Goal: Register for event/course

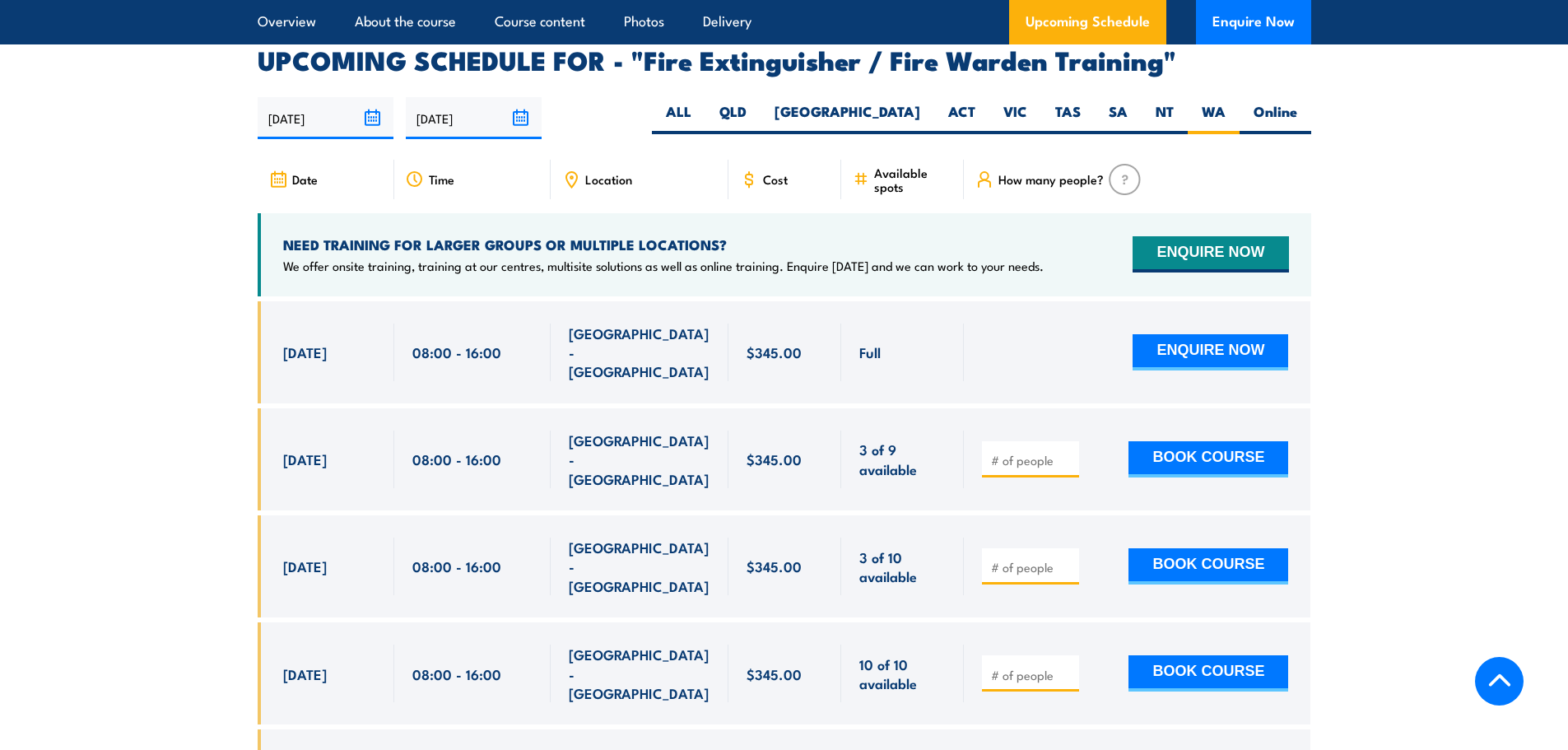
scroll to position [2683, 0]
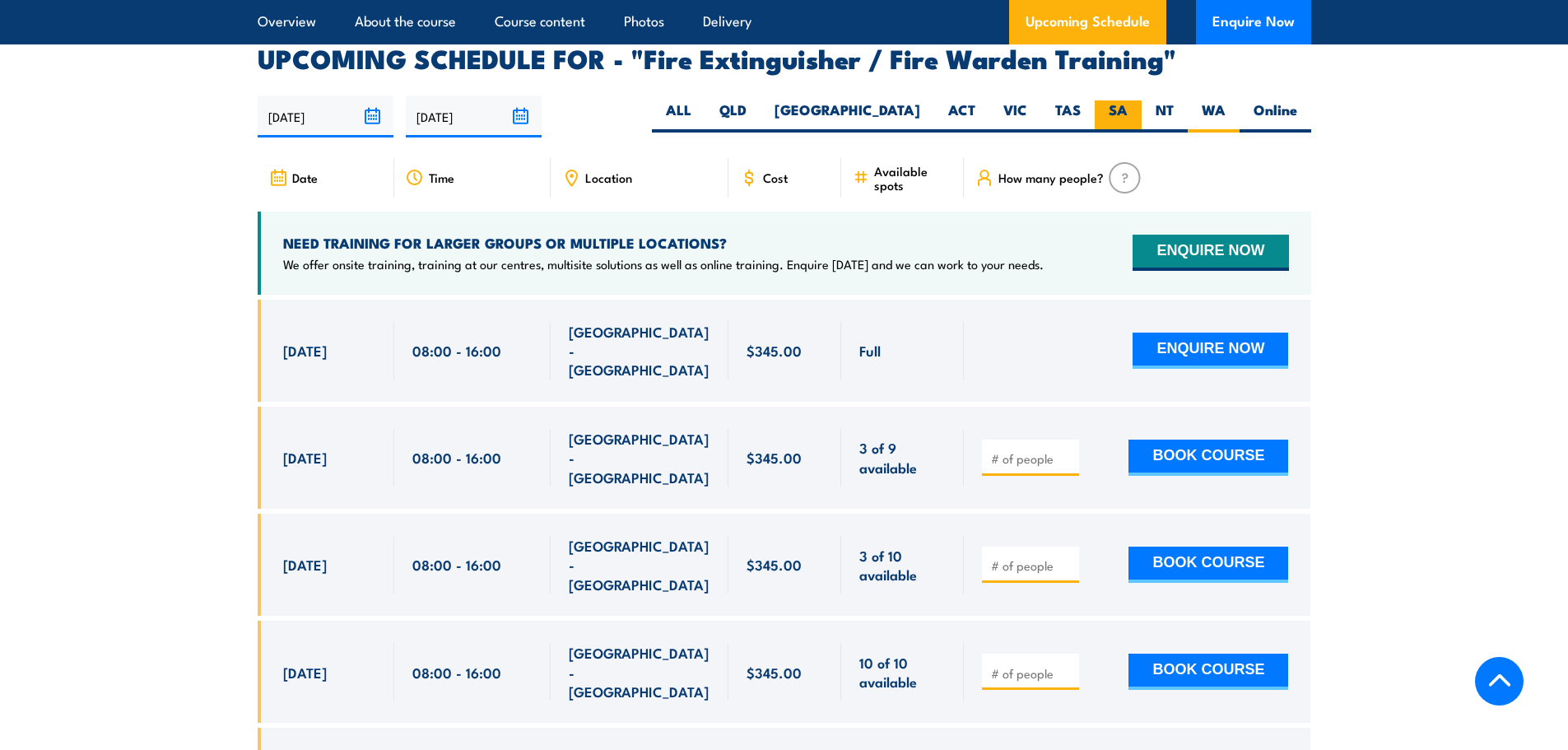
click at [1117, 100] on label "SA" at bounding box center [1118, 116] width 47 height 32
click at [1128, 100] on input "SA" at bounding box center [1133, 106] width 11 height 11
radio input "true"
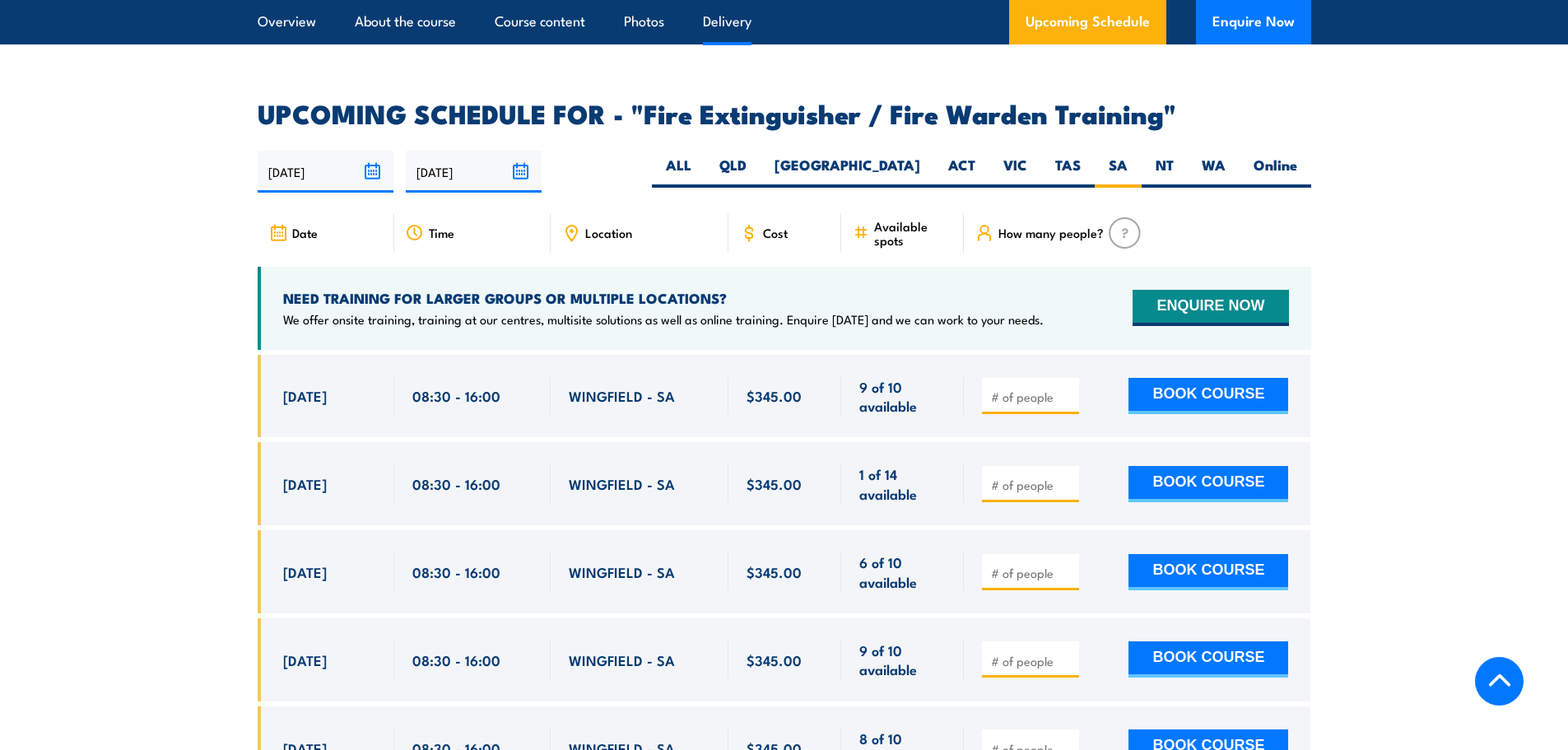
scroll to position [2705, 0]
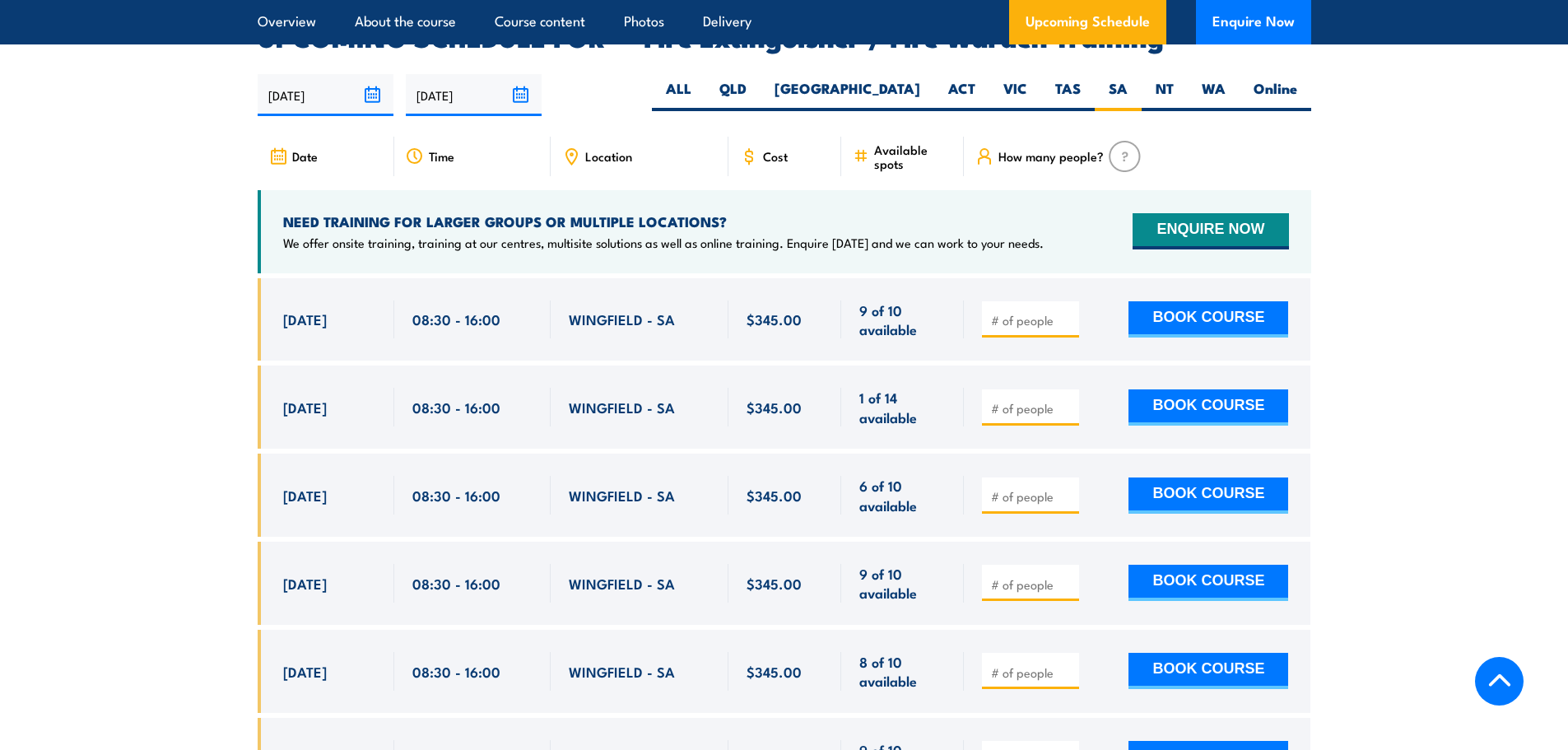
click at [1036, 489] on input "number" at bounding box center [1032, 497] width 82 height 16
type input "1"
click at [1201, 484] on button "BOOK COURSE" at bounding box center [1208, 496] width 160 height 36
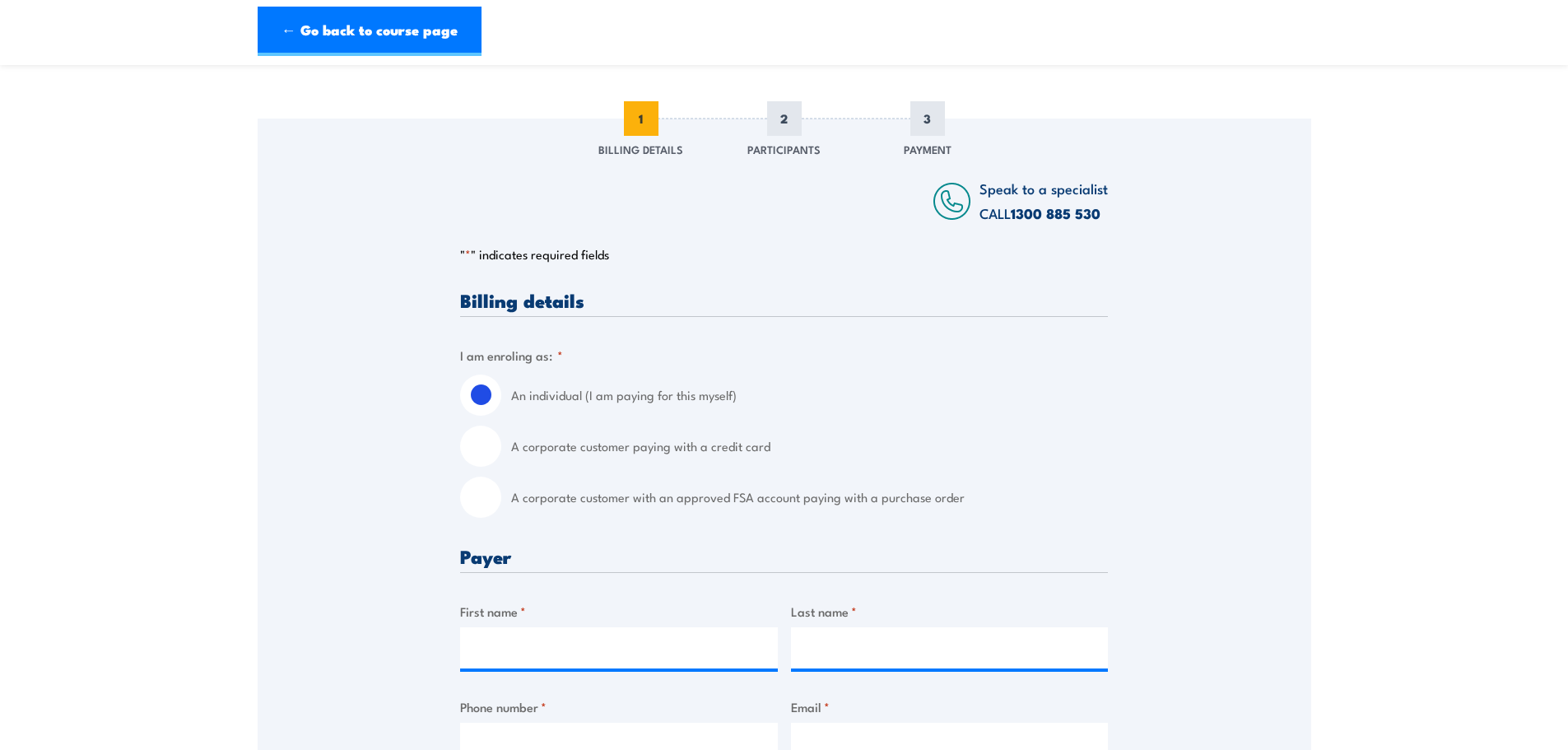
scroll to position [329, 0]
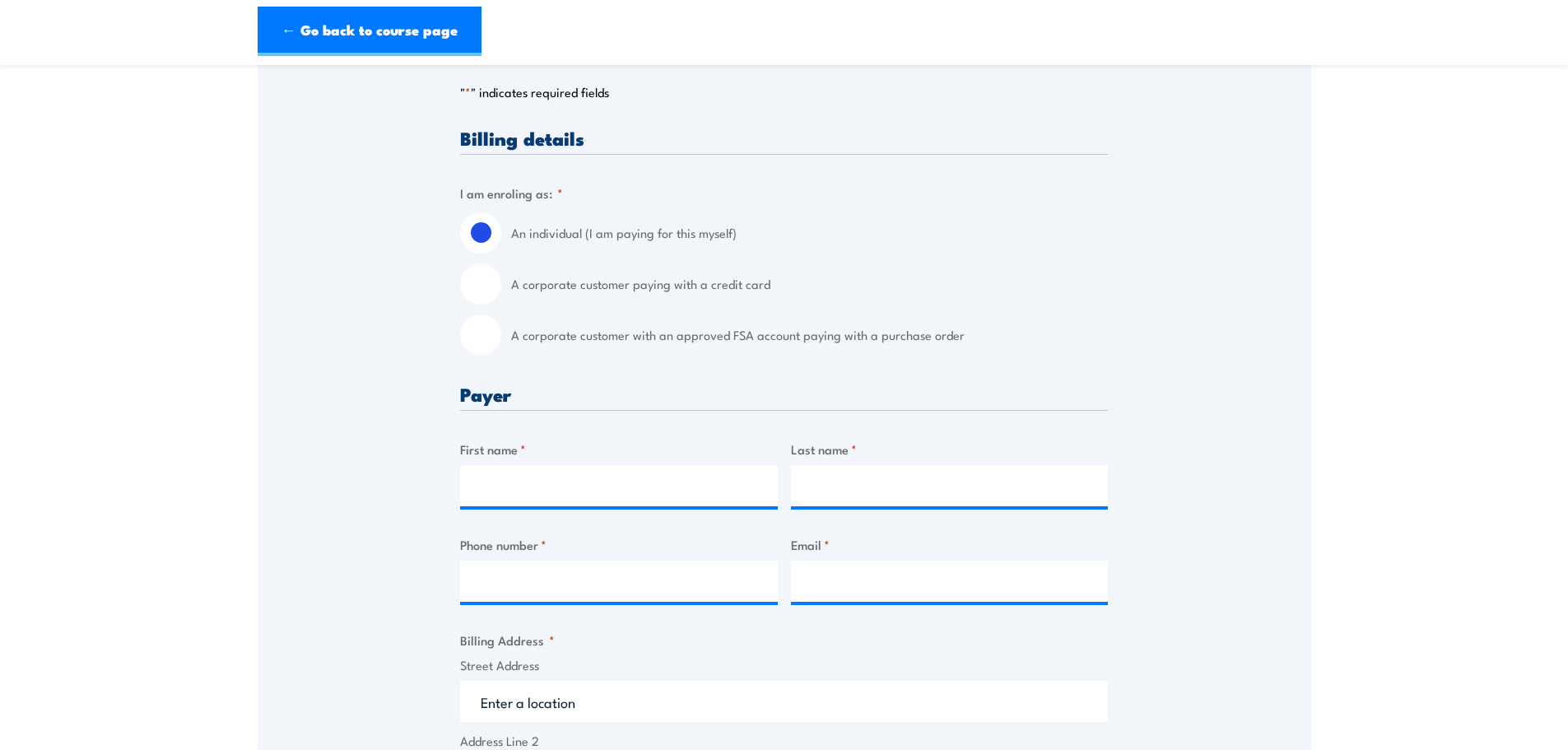
click at [481, 330] on input "A corporate customer with an approved FSA account paying with a purchase order" at bounding box center [480, 336] width 41 height 41
radio input "true"
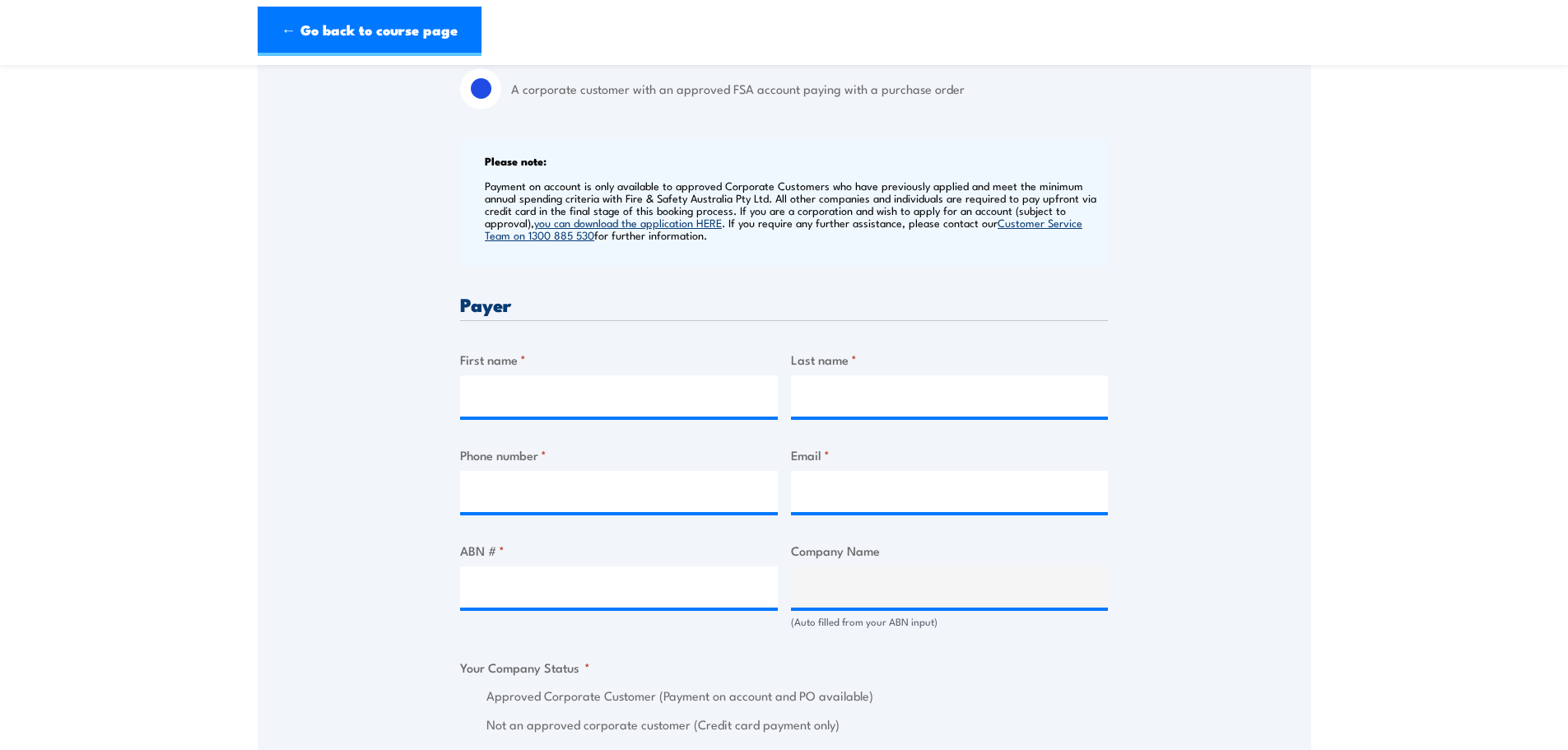
scroll to position [576, 0]
click at [548, 391] on input "First name *" at bounding box center [618, 396] width 318 height 41
type input "C"
type input "Suzie"
type input "Vitkovsky"
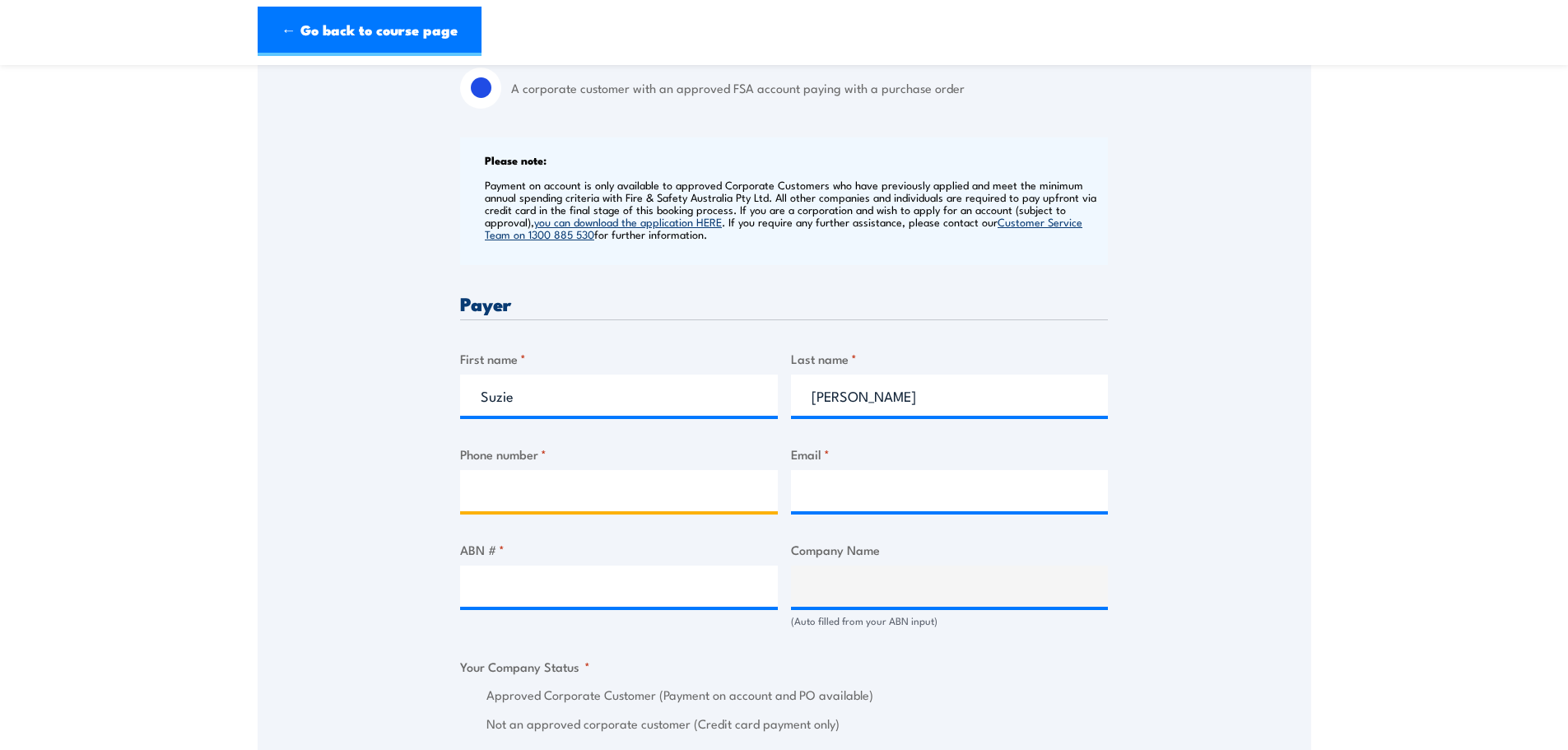
type input "0419950457"
type input "suzie.vitkovsky@clarke-energy.com"
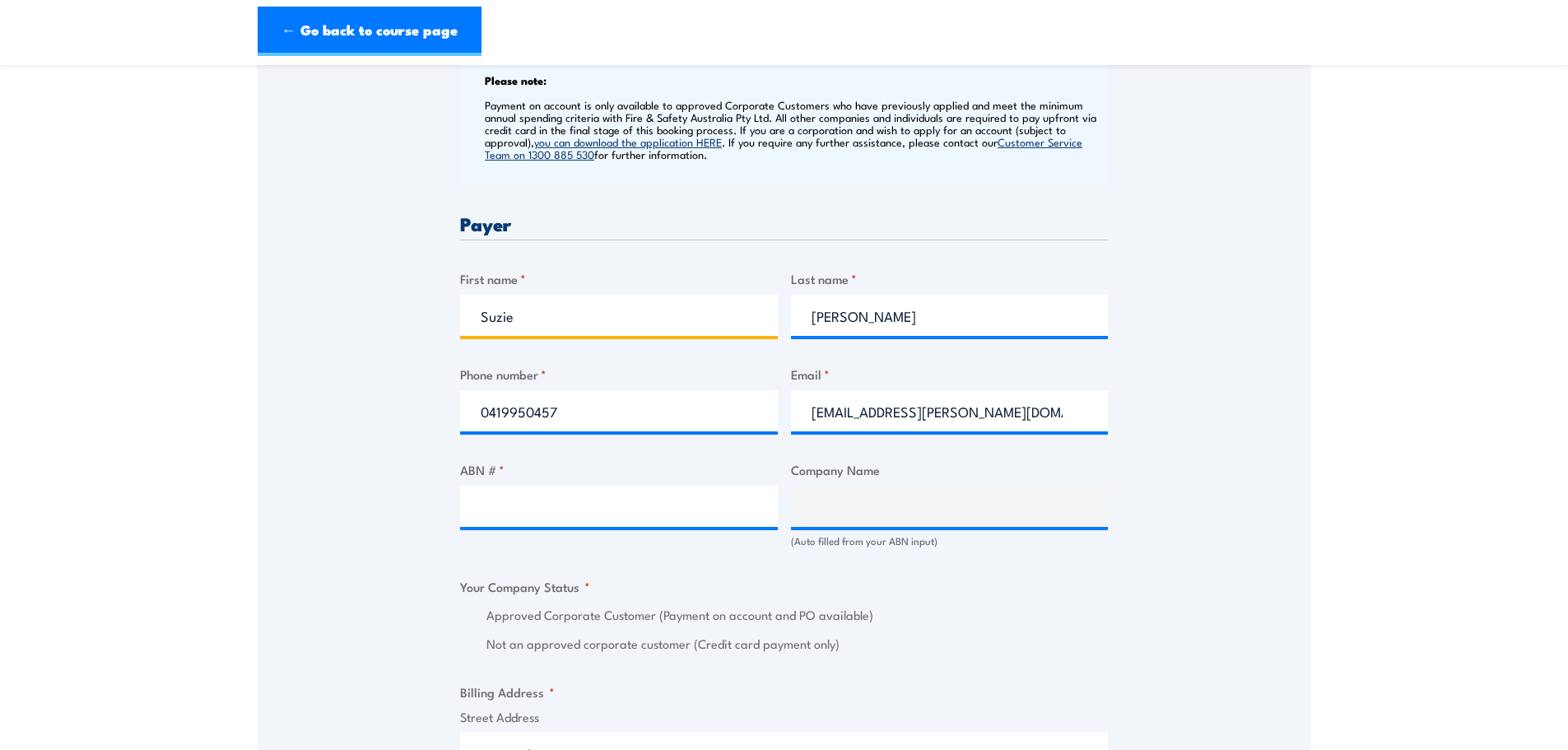
scroll to position [823, 0]
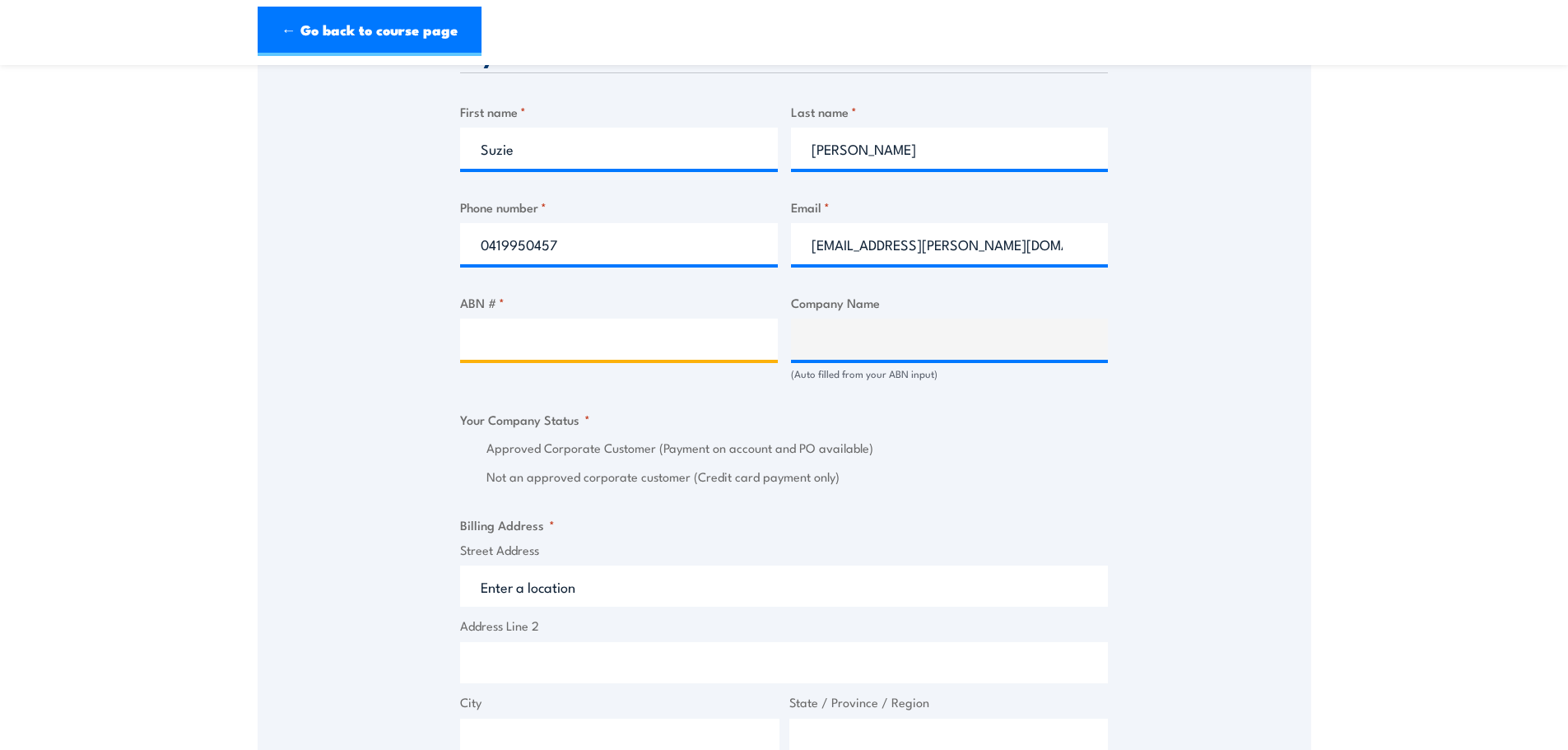
click at [553, 347] on input "ABN # *" at bounding box center [618, 339] width 318 height 41
paste input "20 086 492 935"
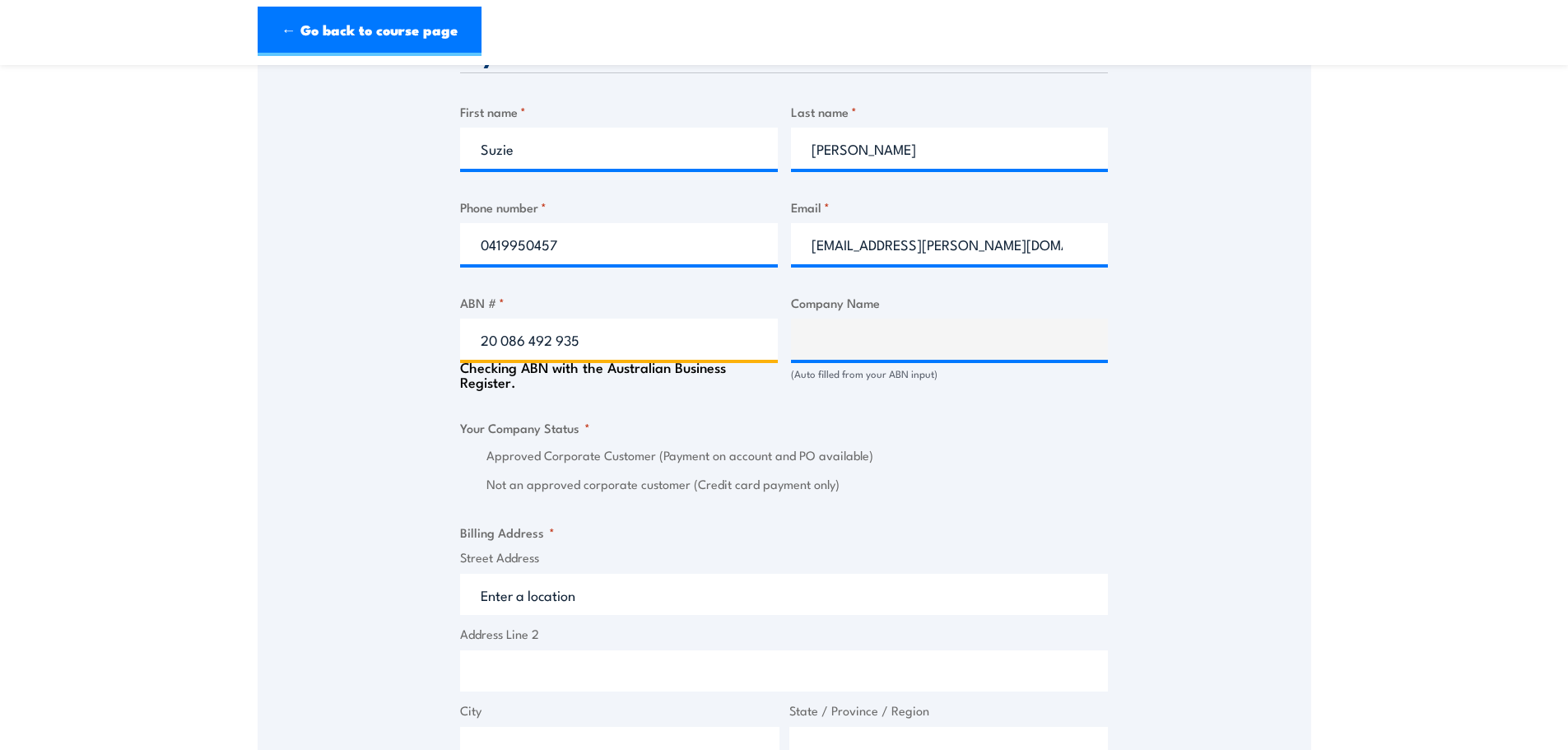
type input "20 086 492 935"
type input "CLARKE ENERGY (AUSTRALIA) PTY. LTD."
radio input "true"
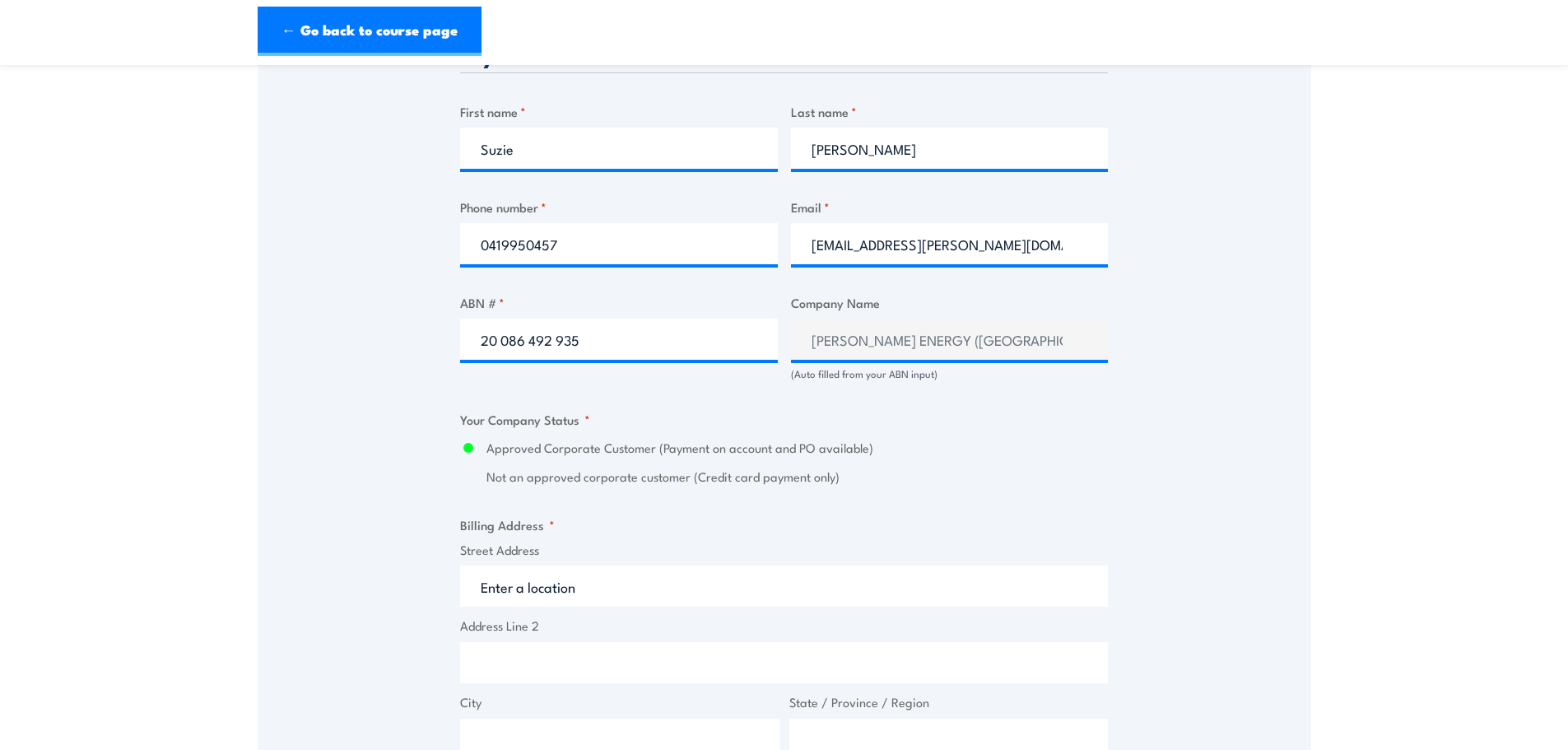
drag, startPoint x: 892, startPoint y: 477, endPoint x: 906, endPoint y: 473, distance: 14.6
click at [894, 477] on label "Not an approved corporate customer (Credit card payment only)" at bounding box center [797, 477] width 622 height 19
click at [501, 592] on input "Street Address" at bounding box center [784, 586] width 648 height 41
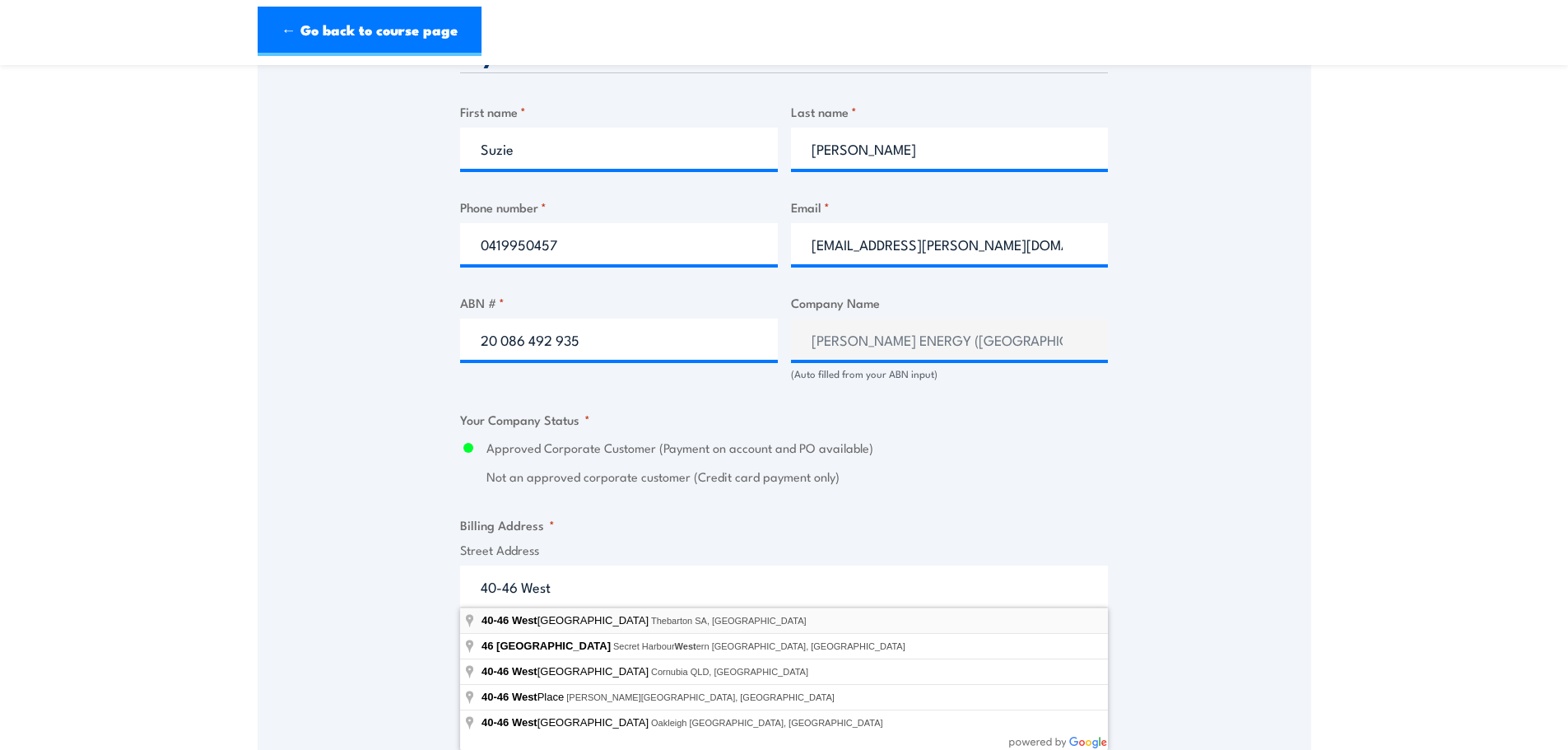
type input "40-46 West Thebarton Road, Thebarton SA, Australia"
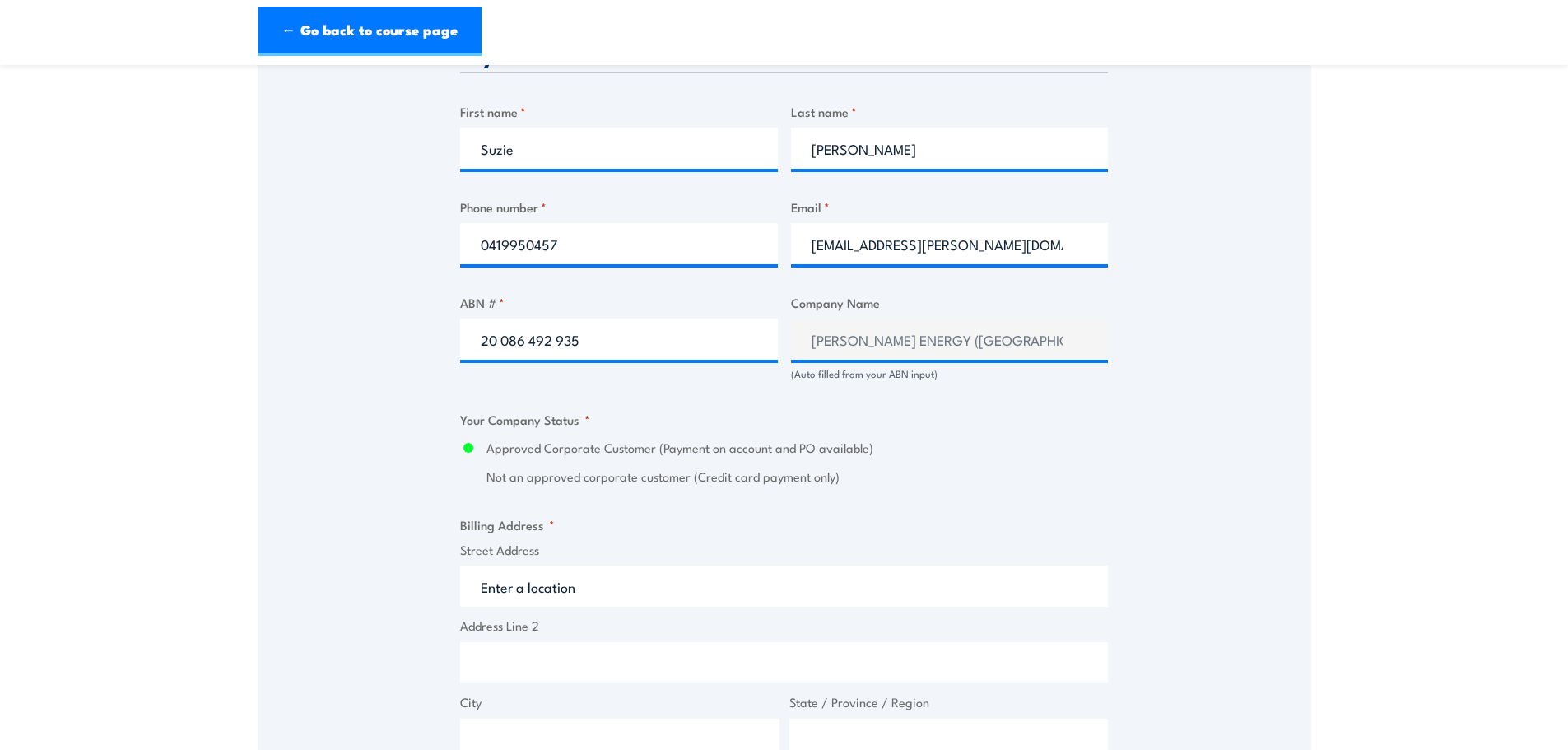
type input "40-46 W Thebarton Rd"
type input "Thebarton"
type input "South Australia"
type input "5031"
select select "Australia"
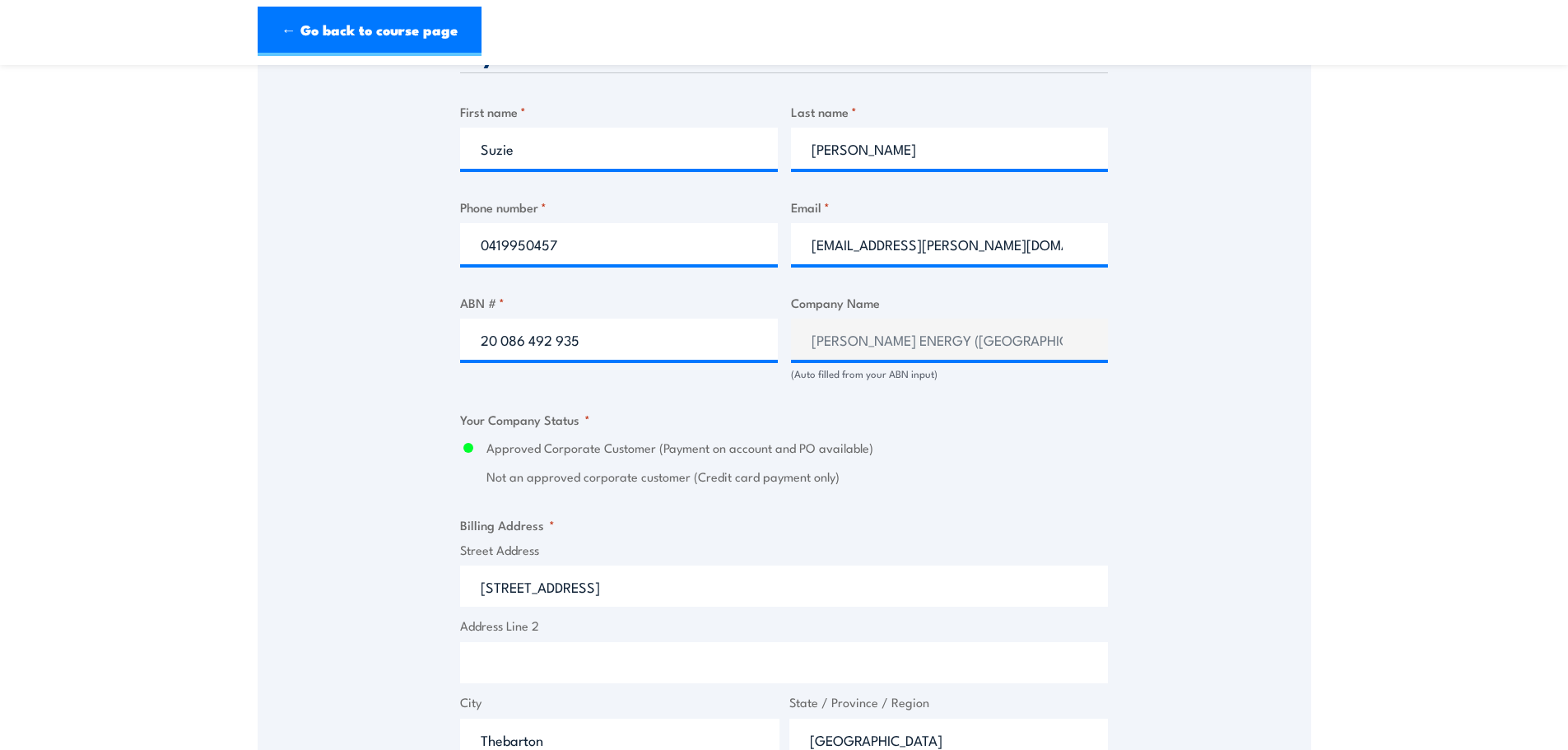
click at [534, 583] on input "40-46 W Thebarton Rd" at bounding box center [784, 586] width 648 height 41
type input "40-46 West Thebarton Rd"
click at [622, 681] on input "Address Line 2" at bounding box center [784, 663] width 648 height 41
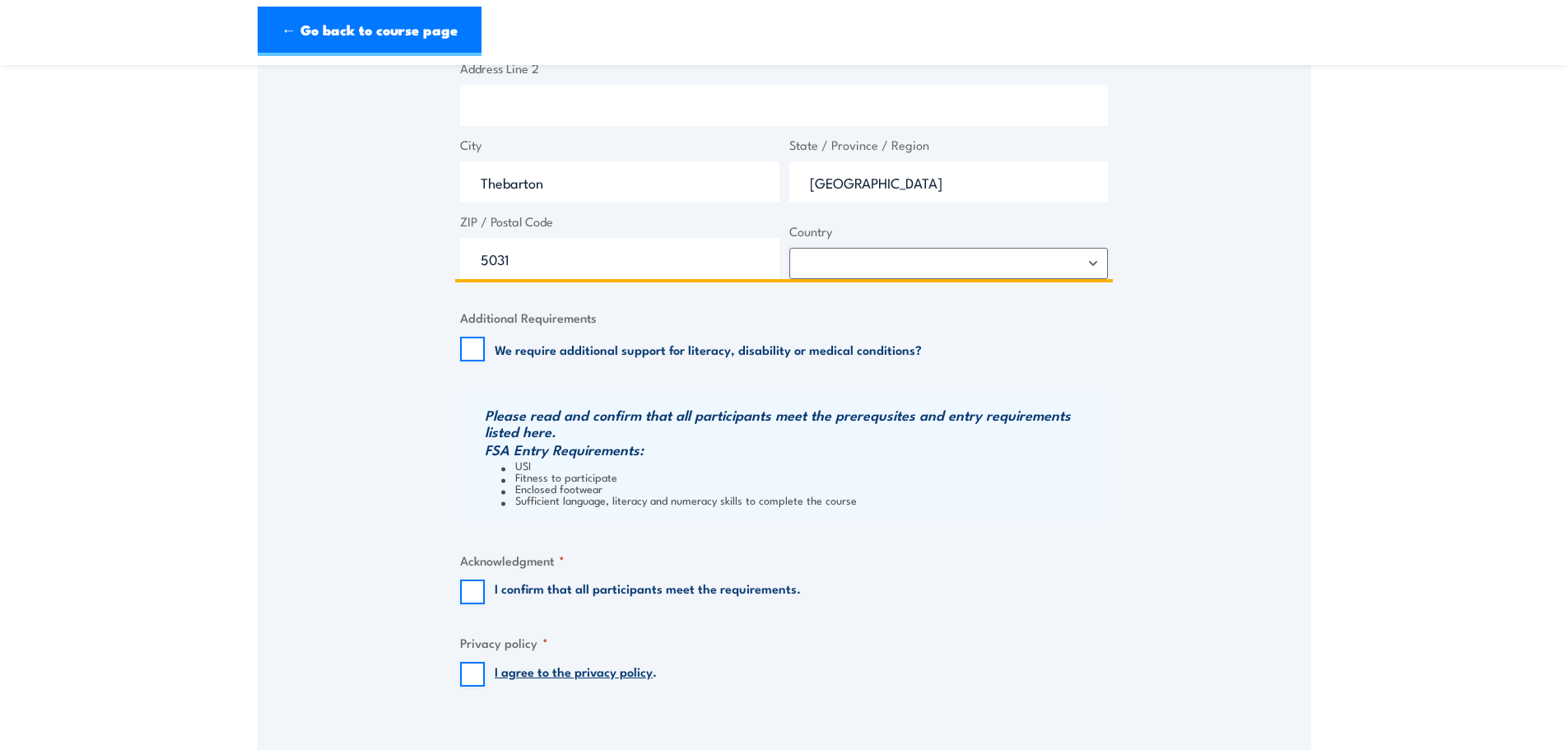
scroll to position [1400, 0]
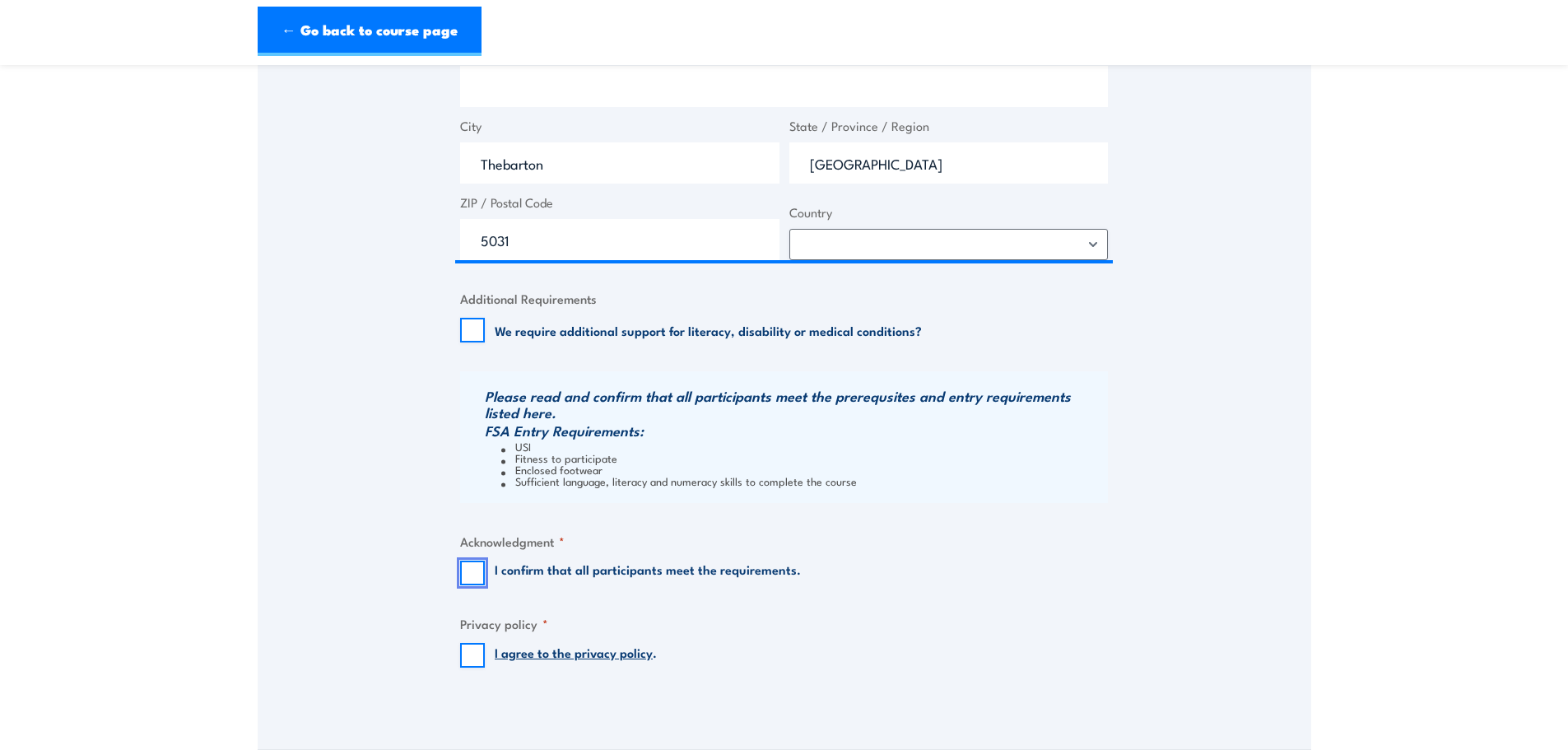
drag, startPoint x: 482, startPoint y: 564, endPoint x: 470, endPoint y: 626, distance: 63.2
click at [482, 566] on input "I confirm that all participants meet the requirements." at bounding box center [472, 574] width 25 height 25
checkbox input "true"
click at [479, 651] on input "I agree to the privacy policy ." at bounding box center [472, 656] width 25 height 25
checkbox input "true"
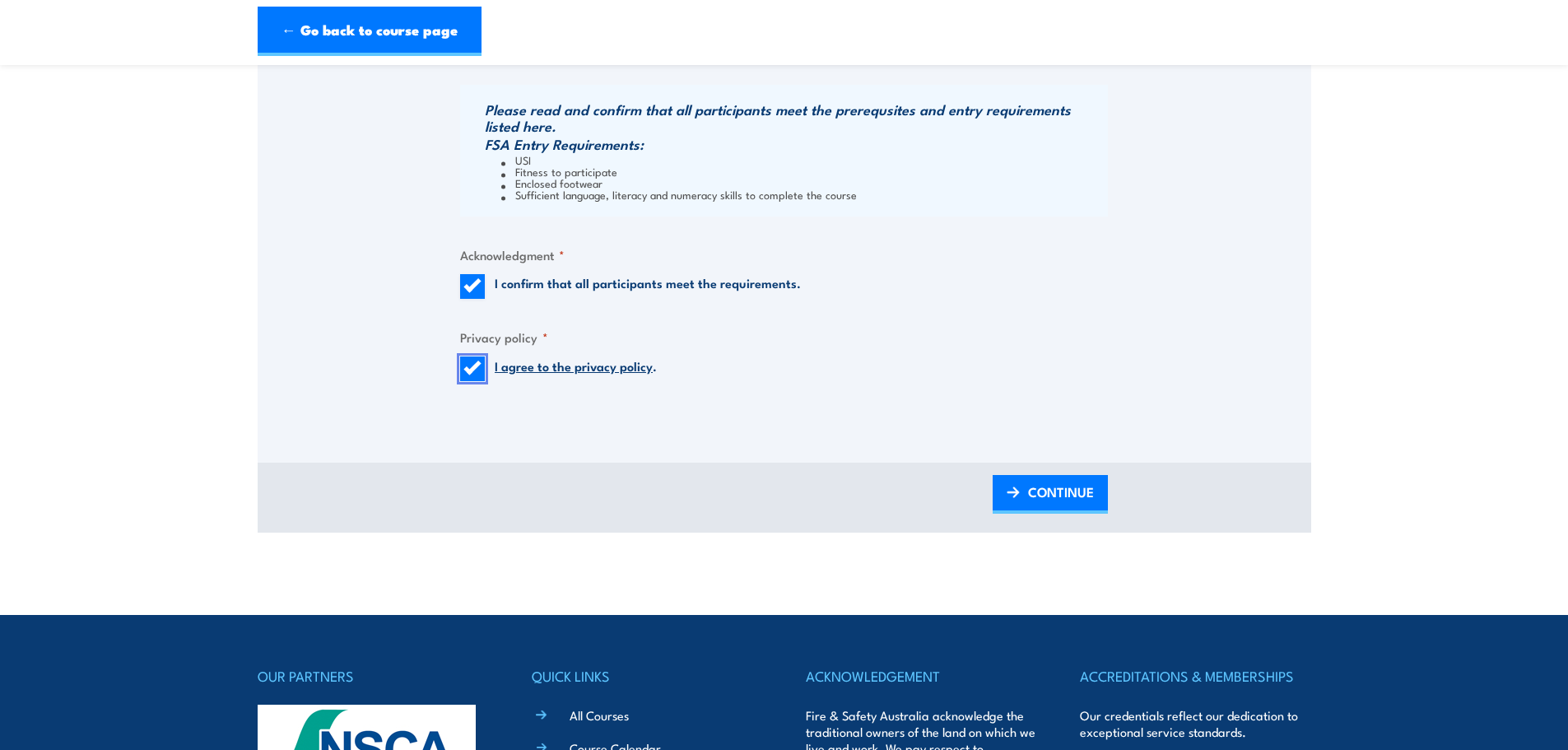
scroll to position [1666, 0]
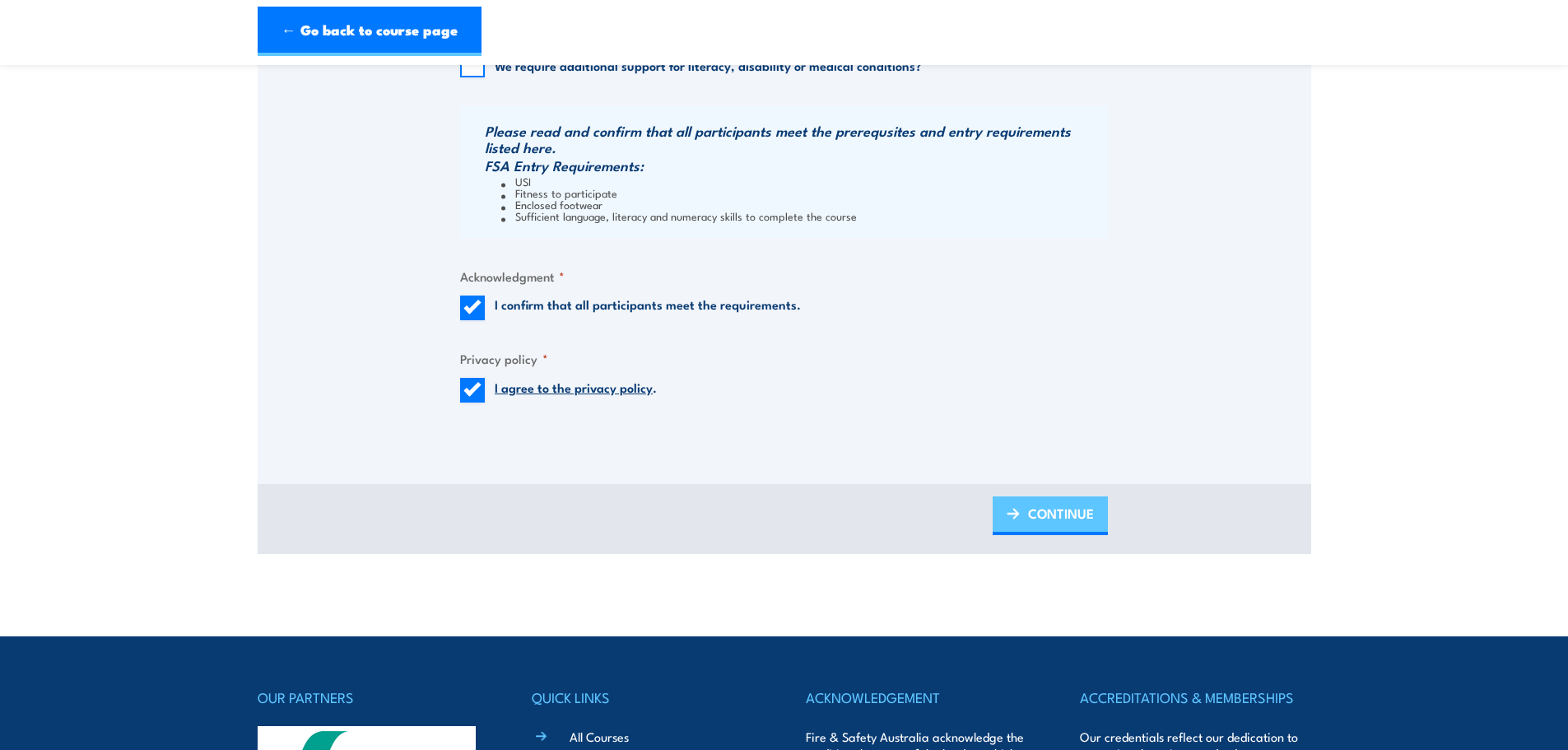
click at [1047, 511] on span "CONTINUE" at bounding box center [1061, 513] width 66 height 44
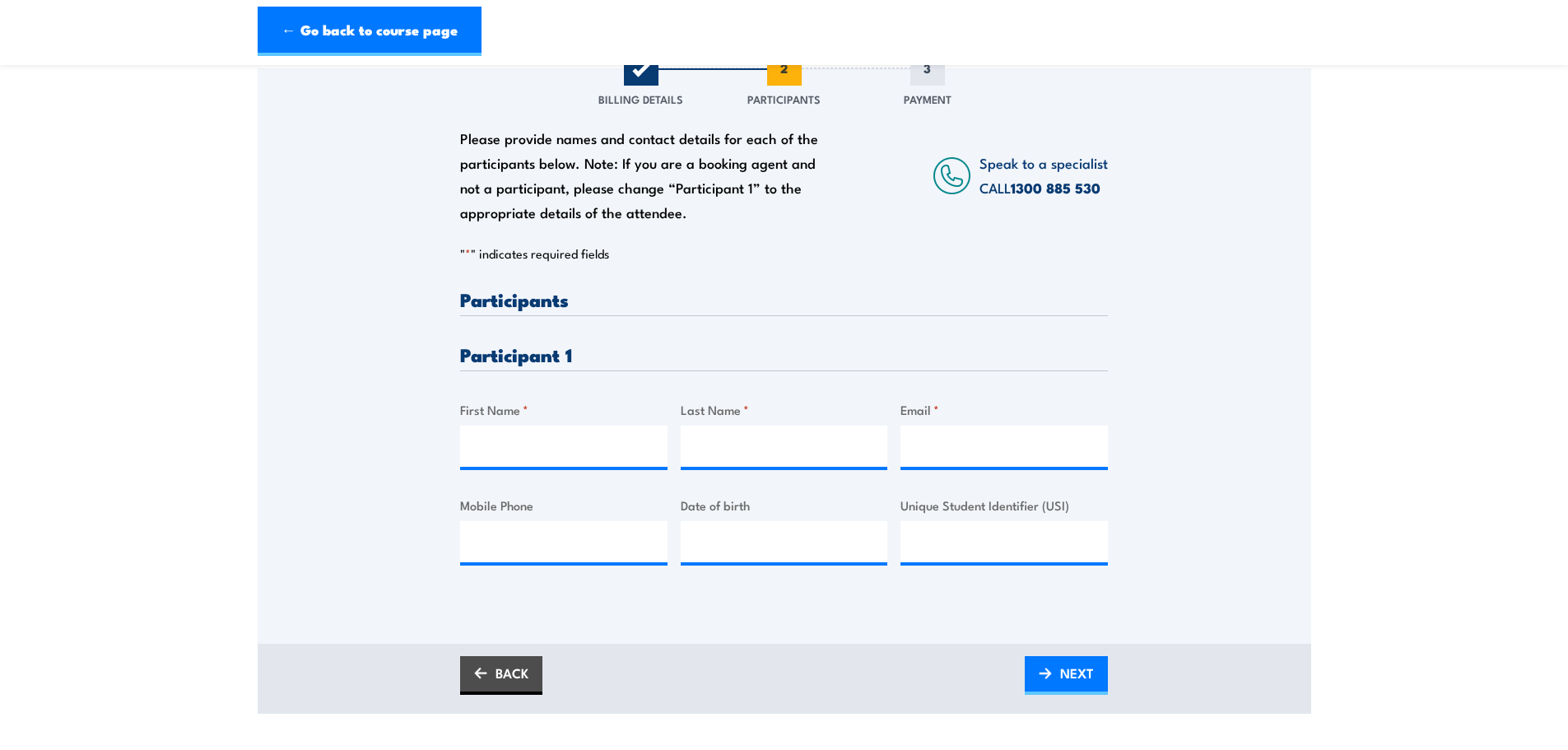
scroll to position [329, 0]
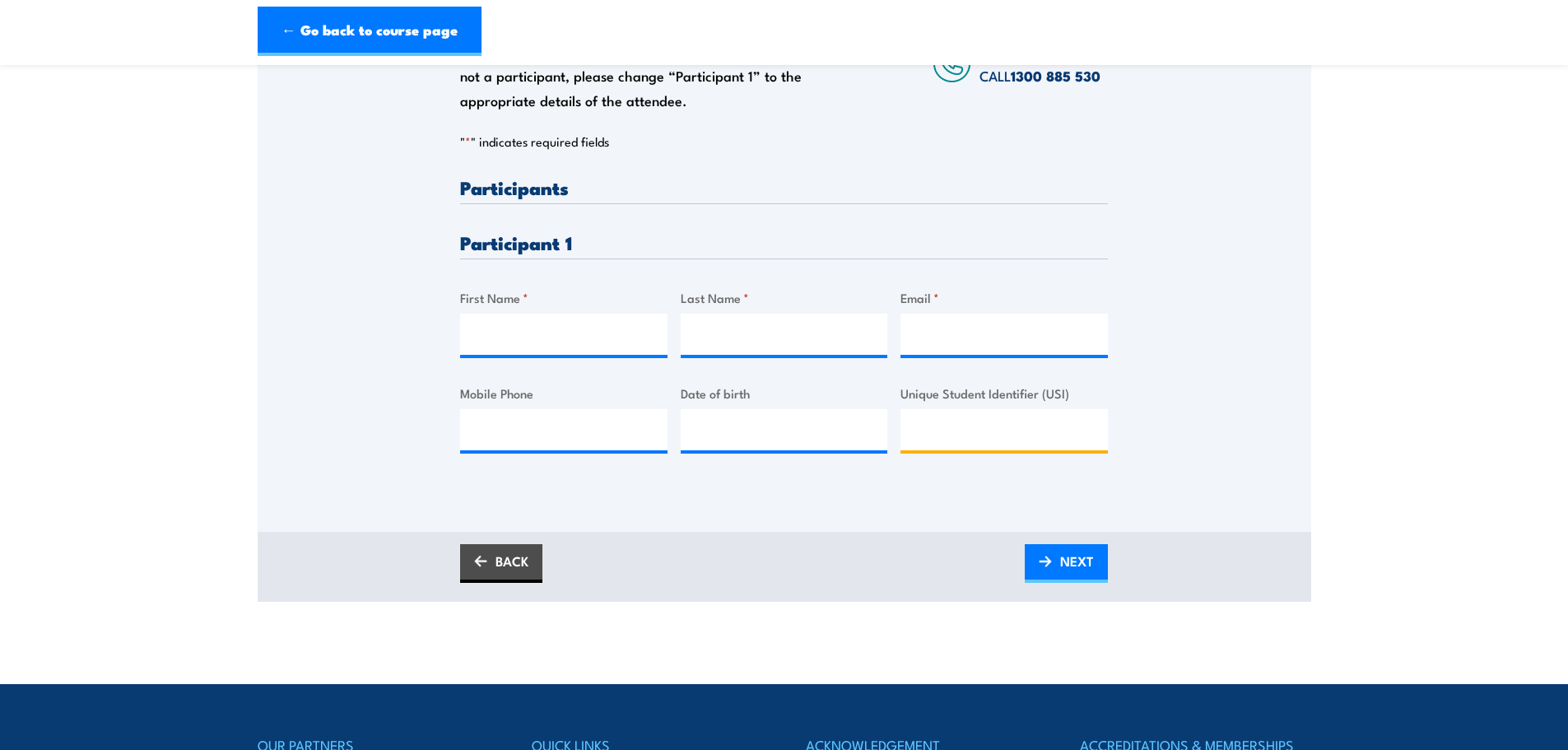
click at [974, 435] on input "Unique Student Identifier (USI)" at bounding box center [1004, 430] width 208 height 41
paste input "LVLHPQXN4S"
type input "LVLHPQXN4S"
click at [581, 347] on input "First Name *" at bounding box center [564, 335] width 208 height 41
type input "Lee"
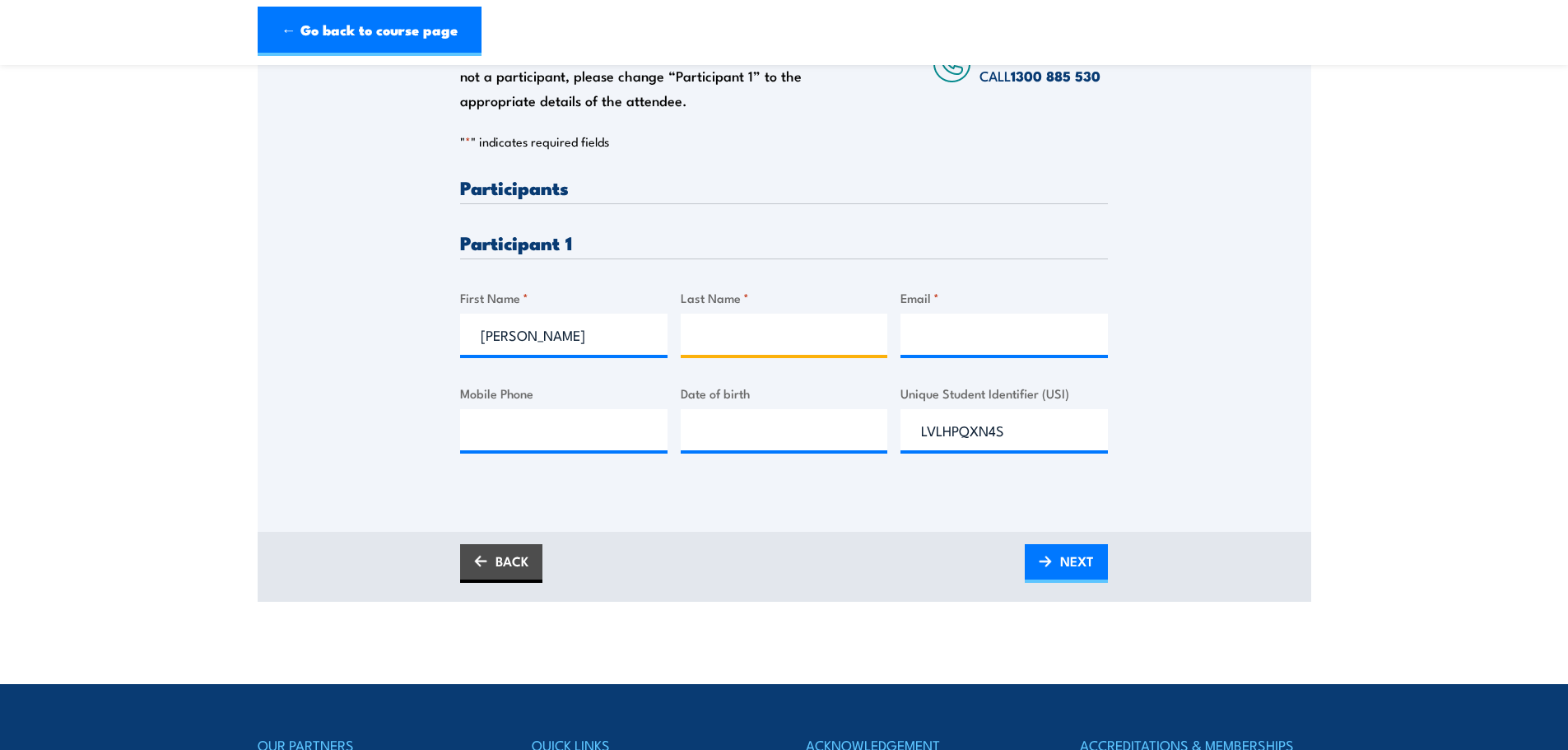
type input "S"
type input "Dobson"
click at [555, 430] on input "Mobile Phone" at bounding box center [564, 430] width 208 height 41
paste input "+61428249371"
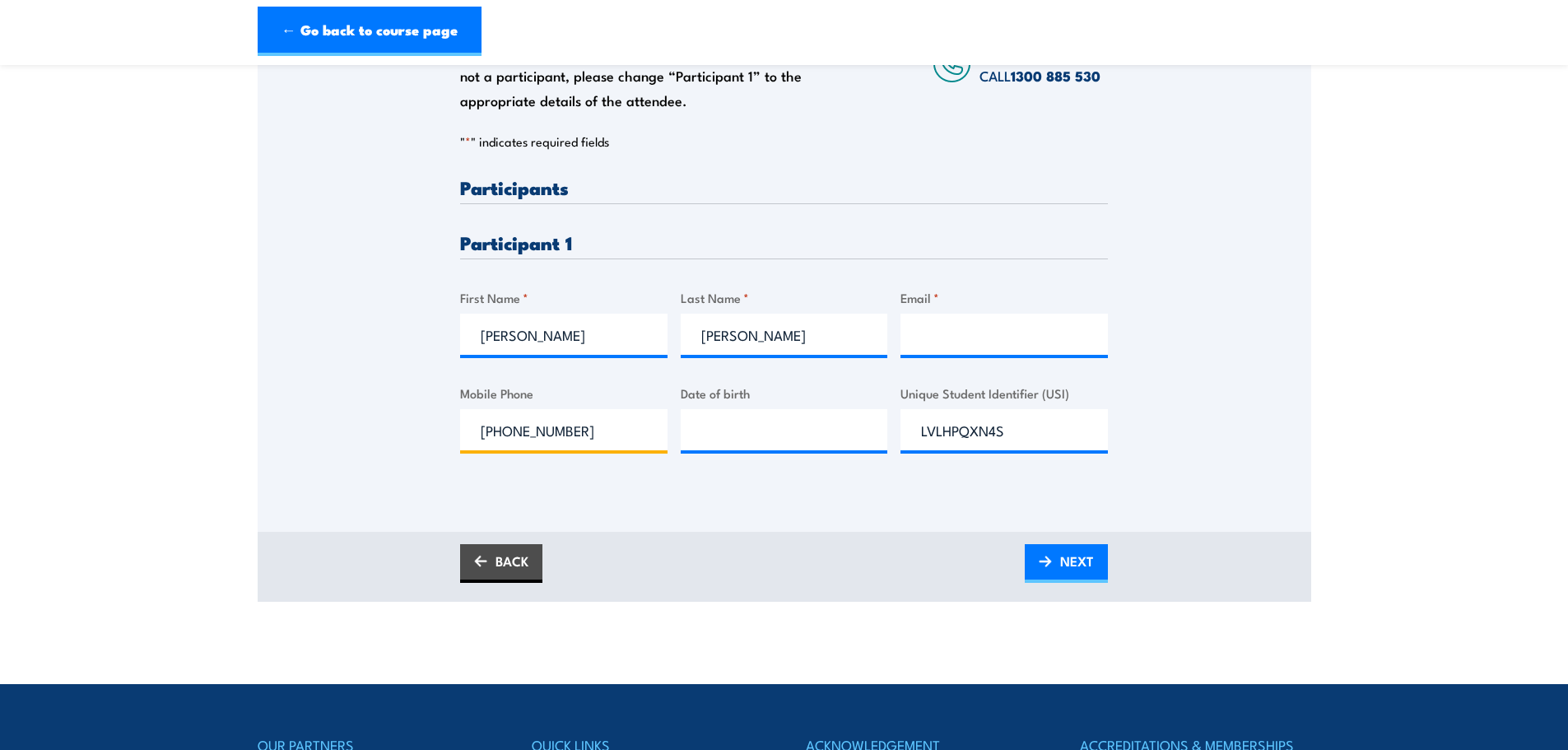
drag, startPoint x: 501, startPoint y: 430, endPoint x: 521, endPoint y: 396, distance: 39.4
click at [501, 429] on input "+61428249371" at bounding box center [564, 430] width 208 height 41
type input "0428249371"
drag, startPoint x: 911, startPoint y: 331, endPoint x: 921, endPoint y: 325, distance: 11.7
click at [911, 331] on input "Email *" at bounding box center [1004, 335] width 208 height 41
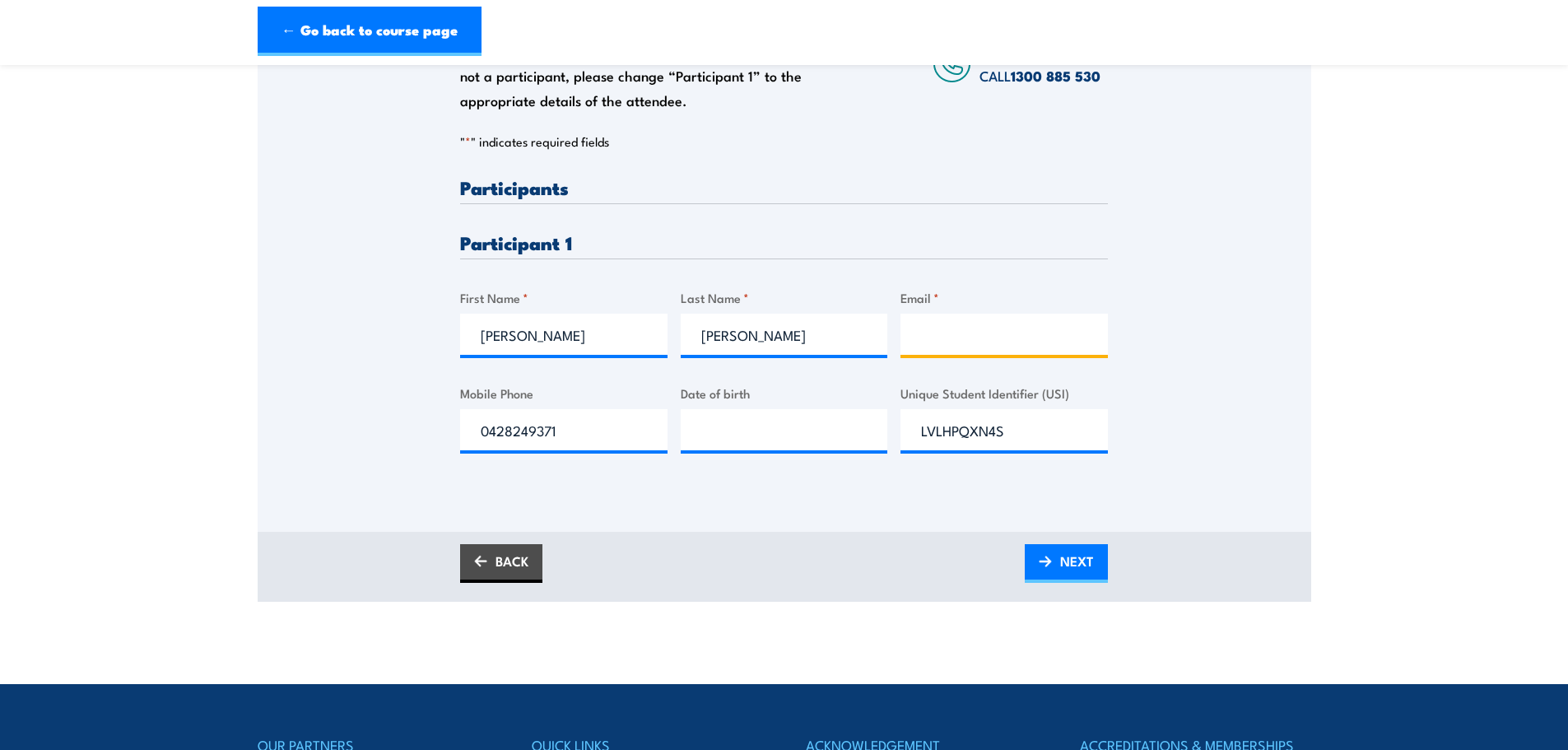
paste input "lee.dobson@clarke-energy.com"
type input "lee.dobson@clarke-energy.com"
click at [708, 430] on input "__/__/____" at bounding box center [784, 430] width 208 height 41
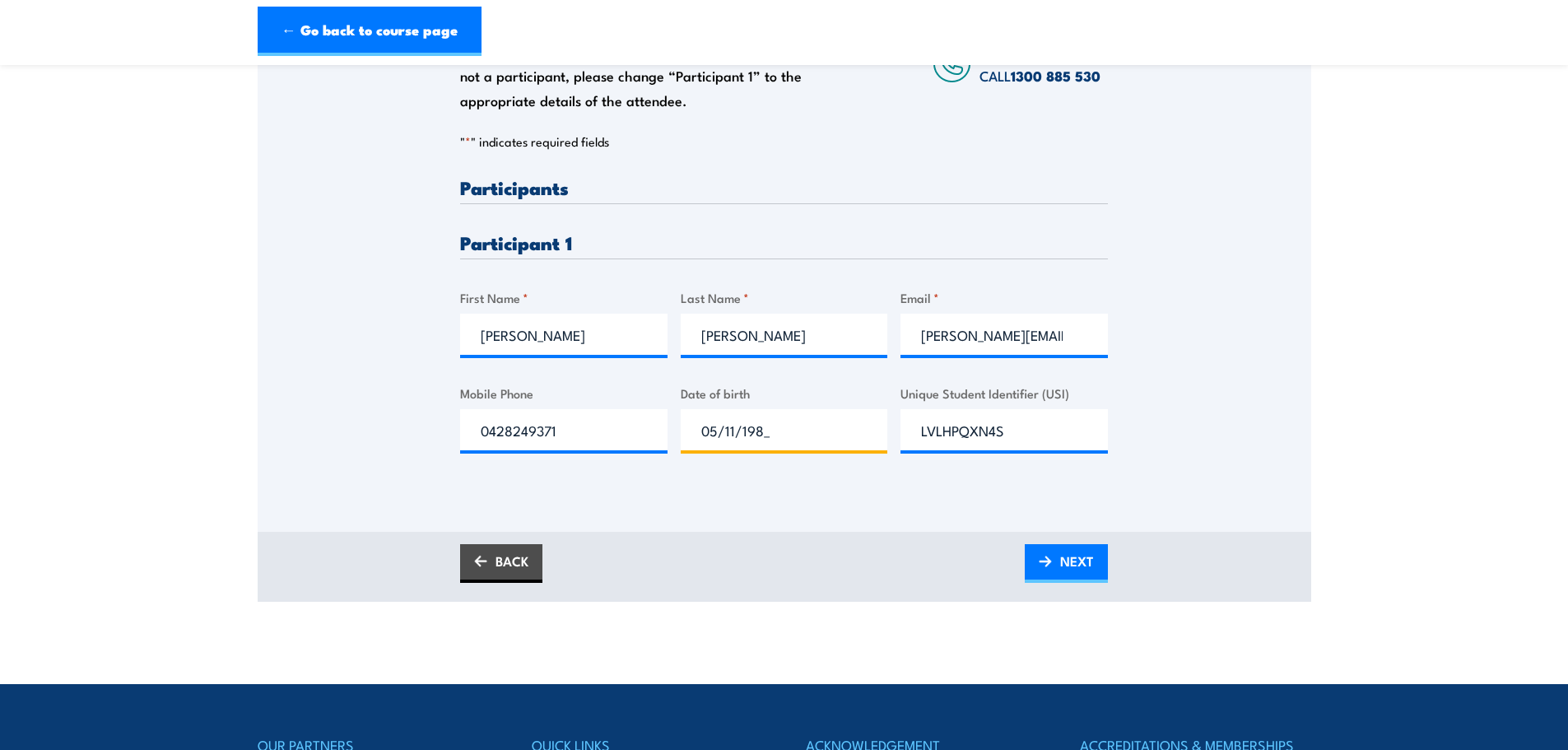
type input "05/11/1989"
click at [1088, 565] on span "NEXT" at bounding box center [1077, 561] width 34 height 44
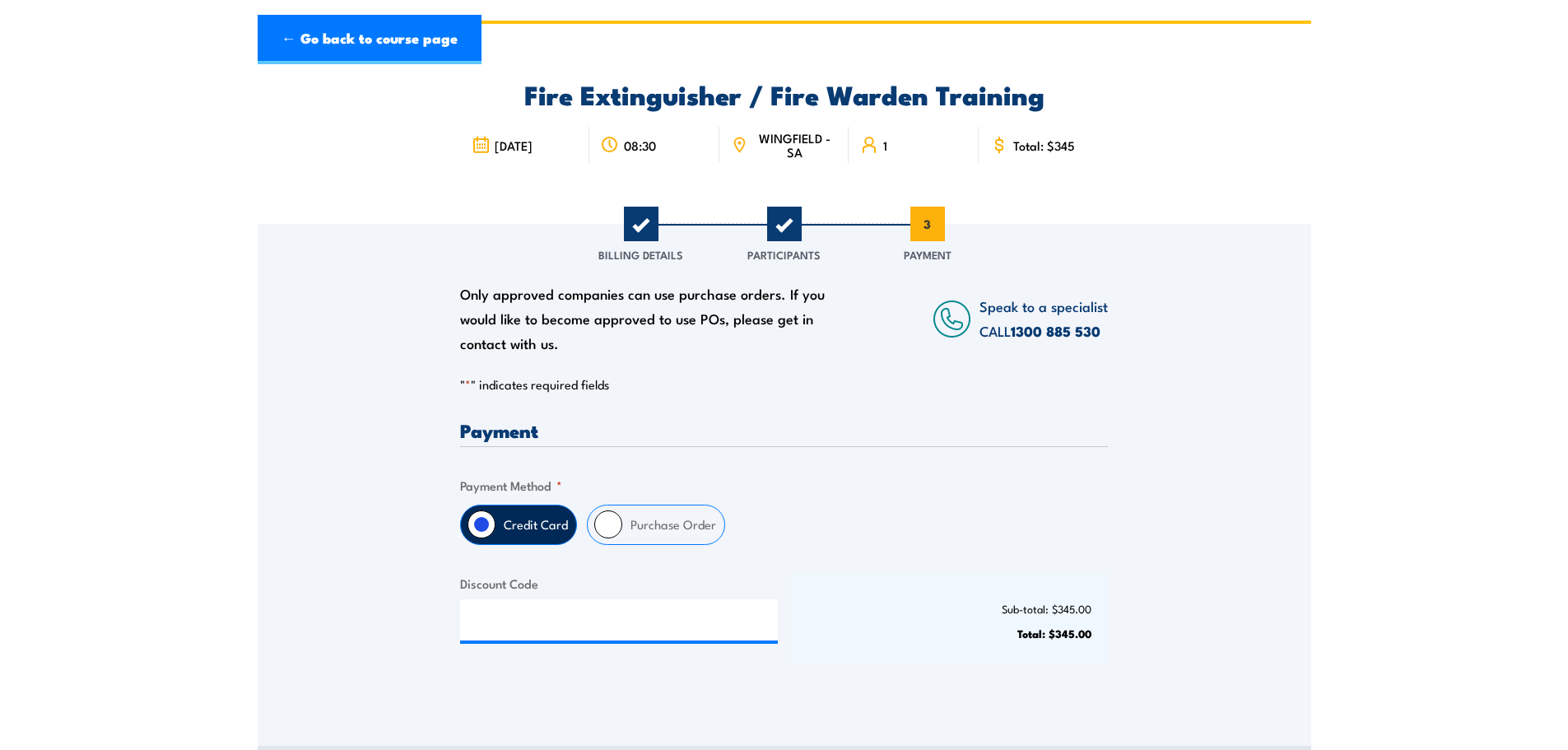
scroll to position [165, 0]
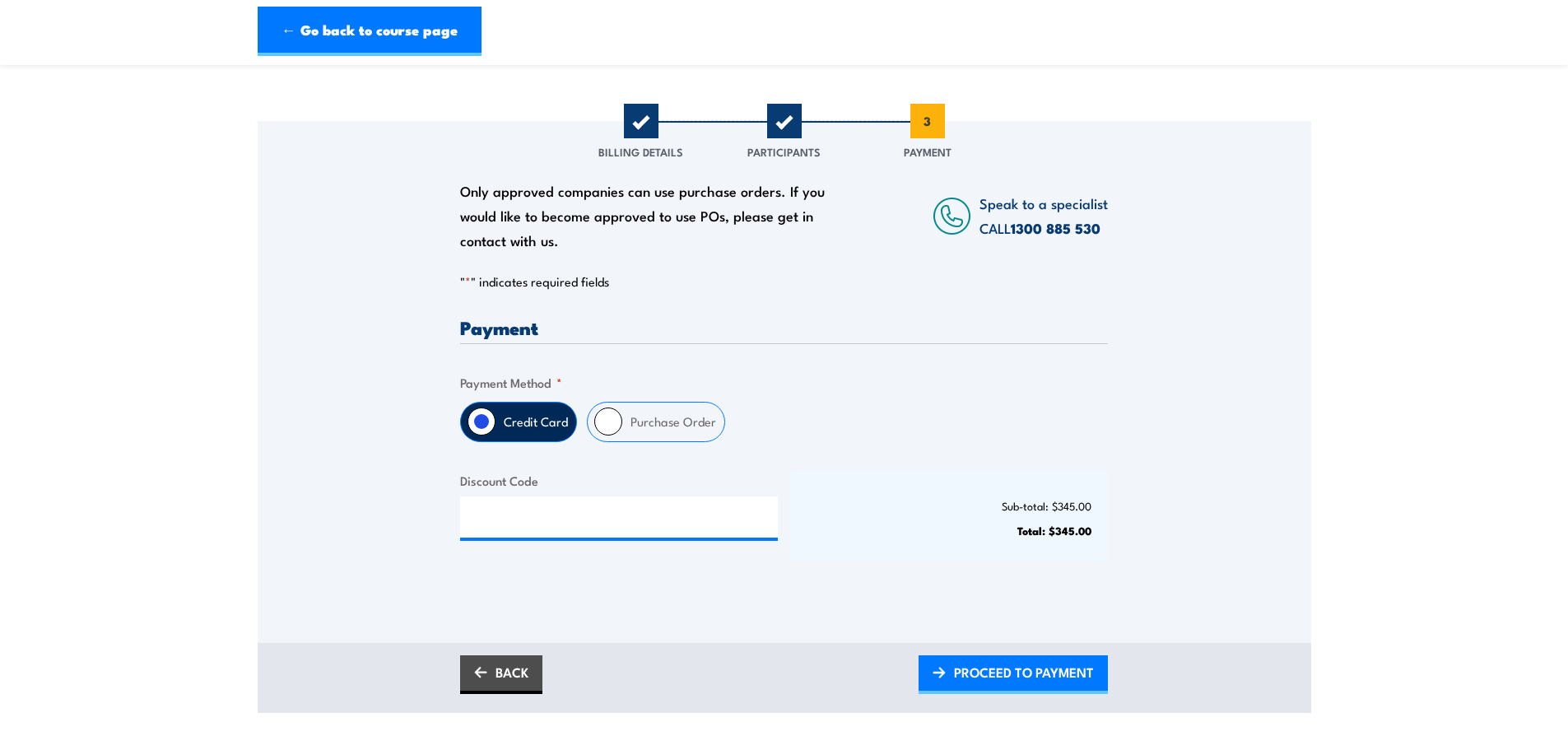
click at [607, 424] on input "Purchase Order" at bounding box center [607, 421] width 28 height 28
radio input "true"
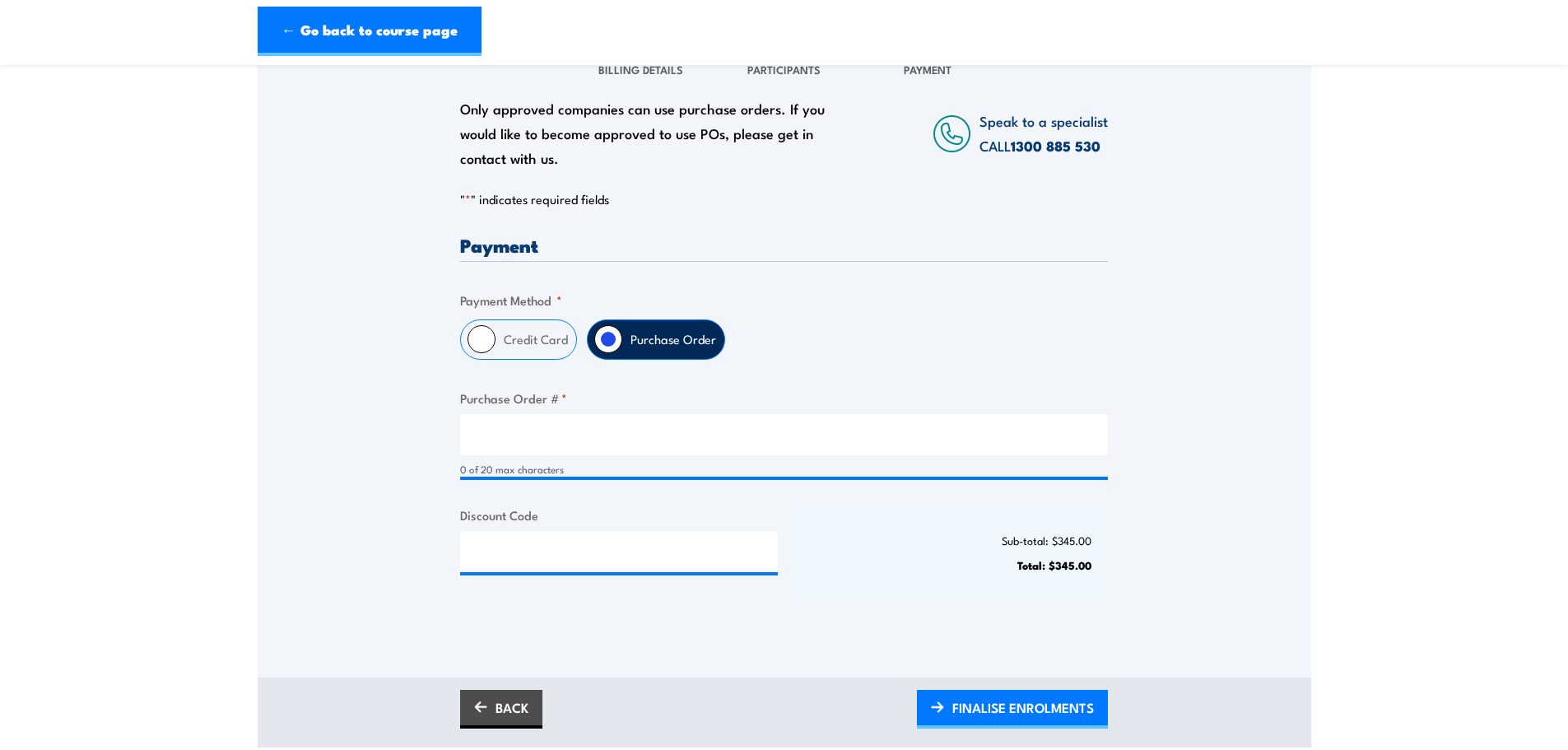
scroll to position [412, 0]
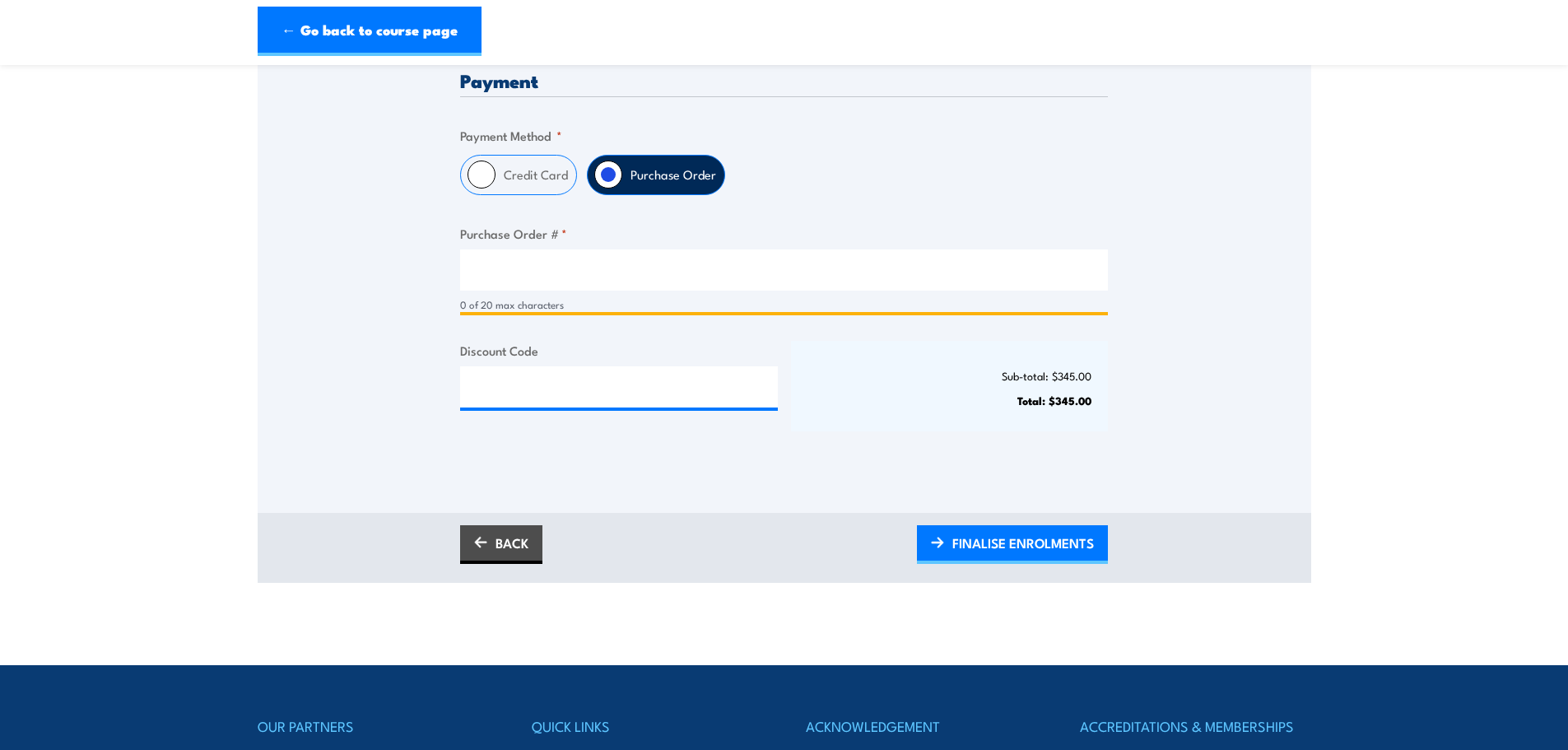
click at [526, 253] on input "Purchase Order # *" at bounding box center [784, 270] width 648 height 41
paste input "031329"
type input "031329"
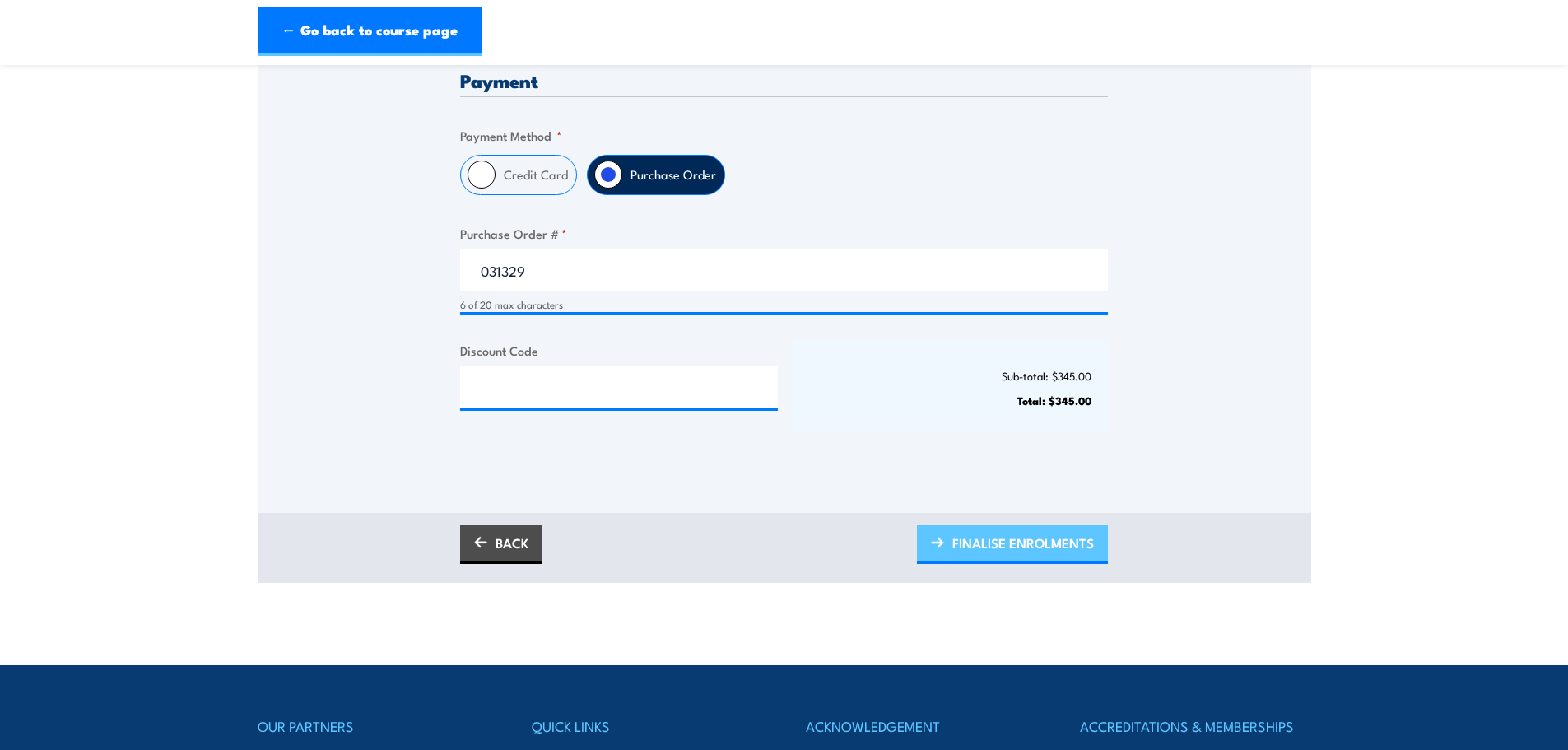
click at [985, 543] on span "FINALISE ENROLMENTS" at bounding box center [1023, 542] width 141 height 44
